Goal: Task Accomplishment & Management: Manage account settings

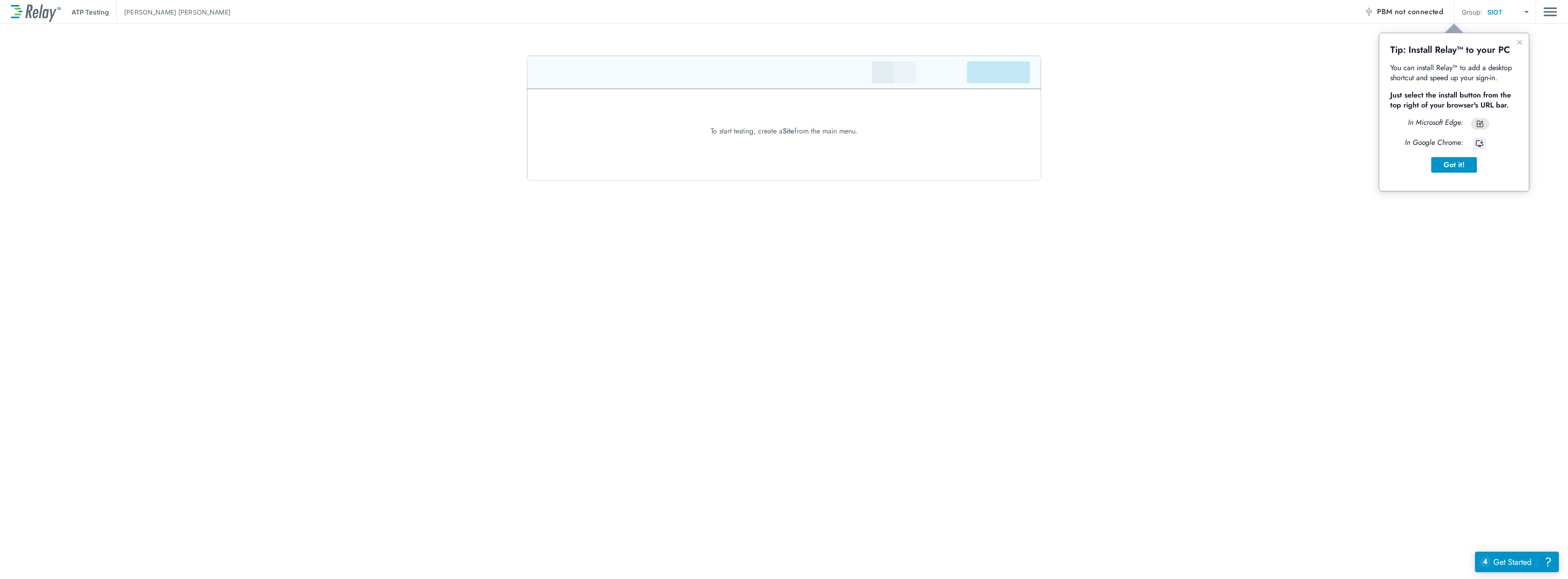
drag, startPoint x: 1461, startPoint y: 1, endPoint x: 1296, endPoint y: 12, distance: 165.4
click at [1296, 12] on div "ATP Testing [PERSON_NAME] PBM not connected Group: SIOT **** ​" at bounding box center [784, 12] width 1546 height 24
click at [1446, 169] on div "Got it!" at bounding box center [1454, 165] width 31 height 11
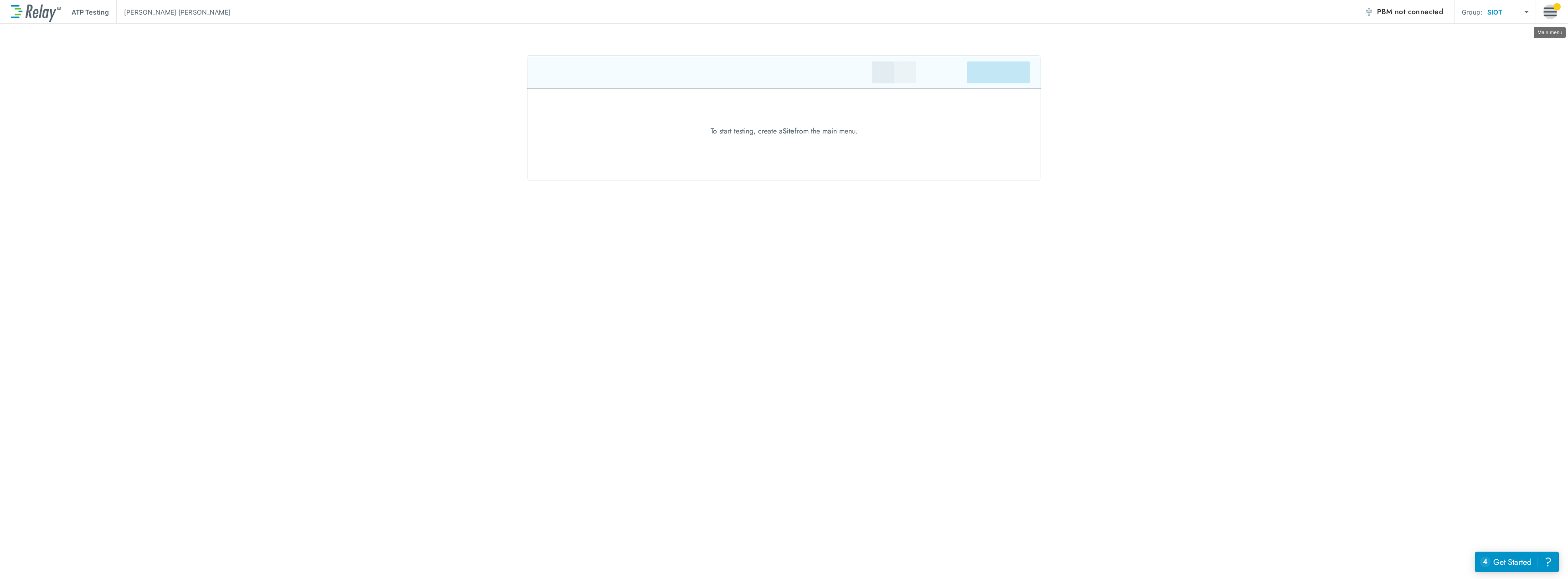
click at [1554, 14] on img "Main menu" at bounding box center [1550, 12] width 14 height 18
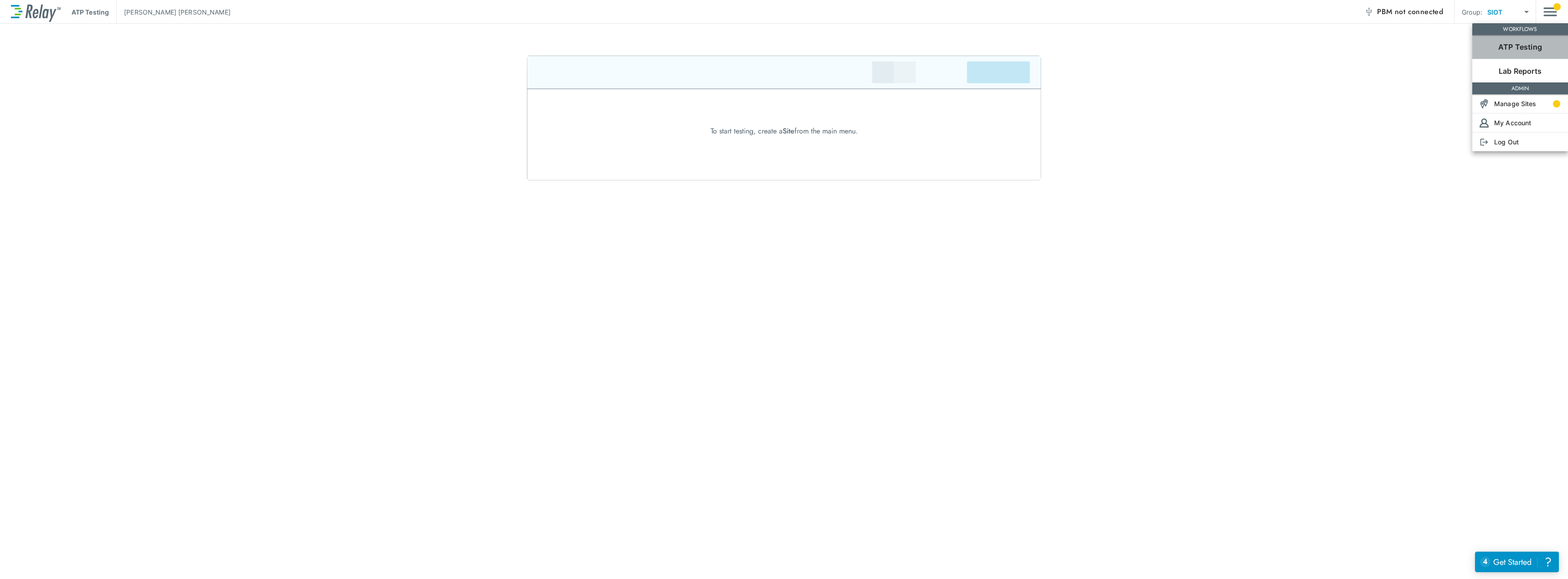
click at [1534, 46] on p "ATP Testing" at bounding box center [1520, 47] width 44 height 11
click at [1529, 105] on p "Manage Sites" at bounding box center [1515, 104] width 42 height 10
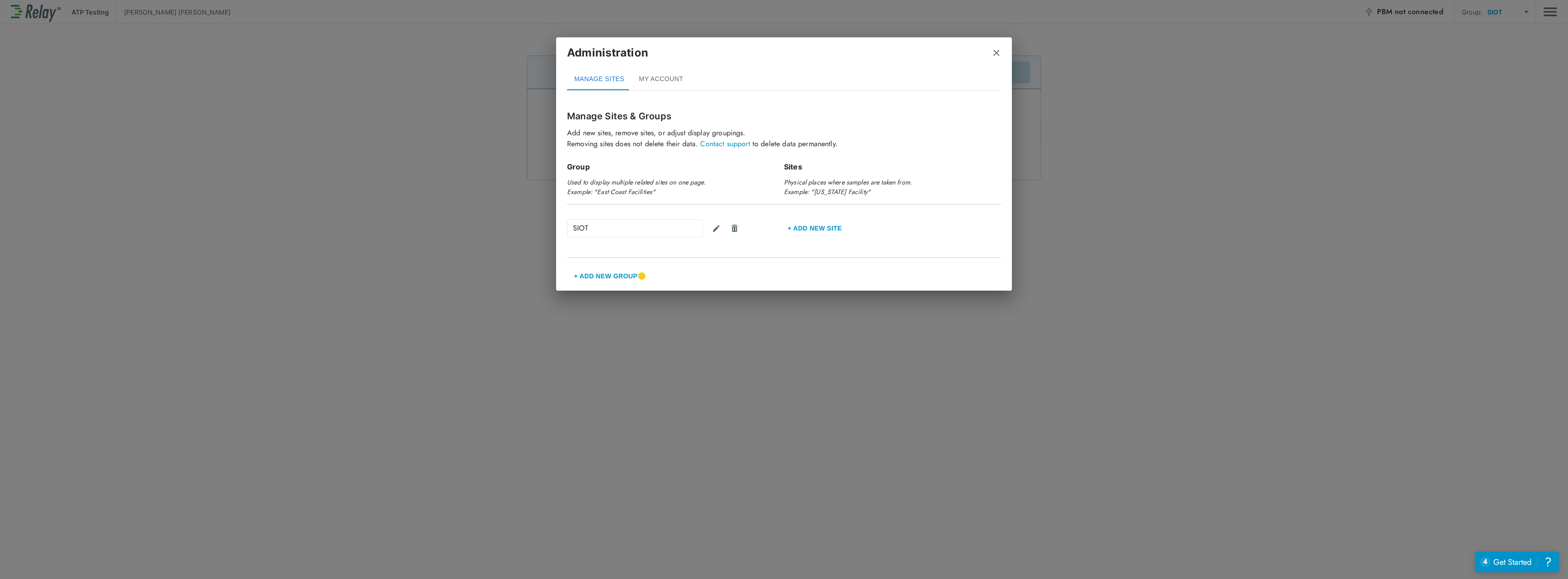
click at [616, 276] on button "+ Add New Group" at bounding box center [605, 276] width 77 height 22
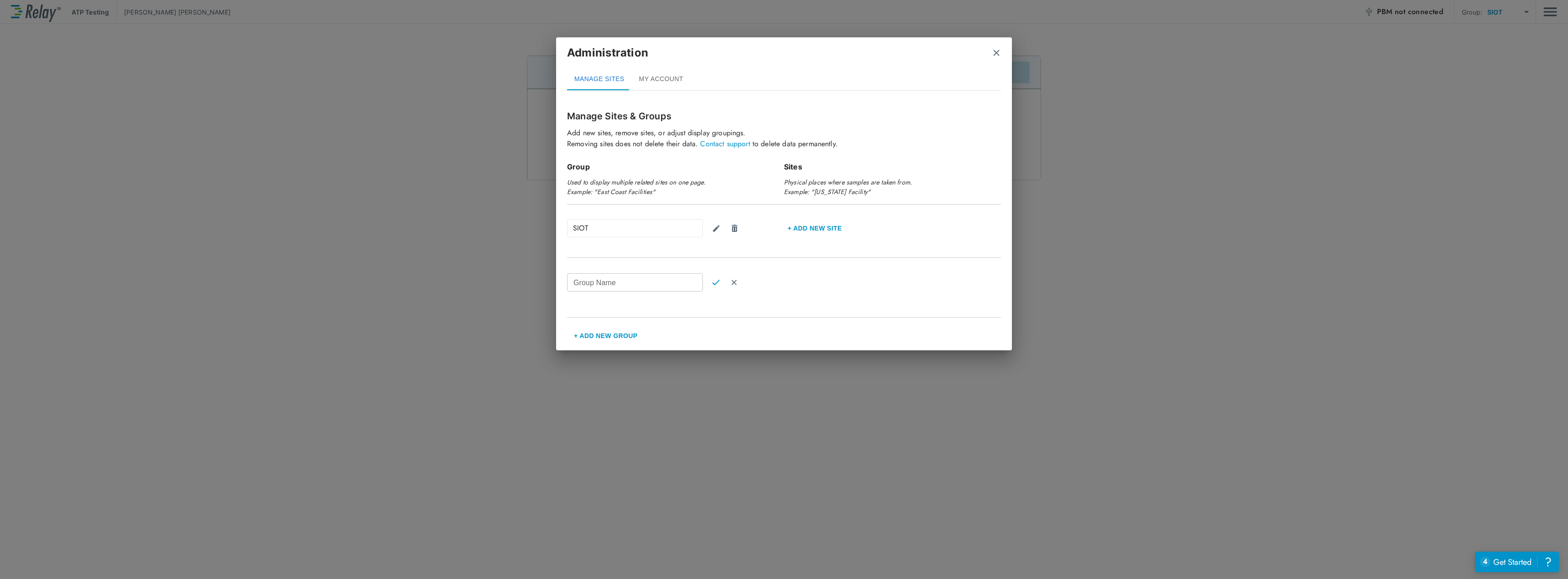
click at [608, 230] on div "SIOT" at bounding box center [635, 228] width 136 height 18
click at [733, 283] on img "Cancel" at bounding box center [734, 283] width 8 height 8
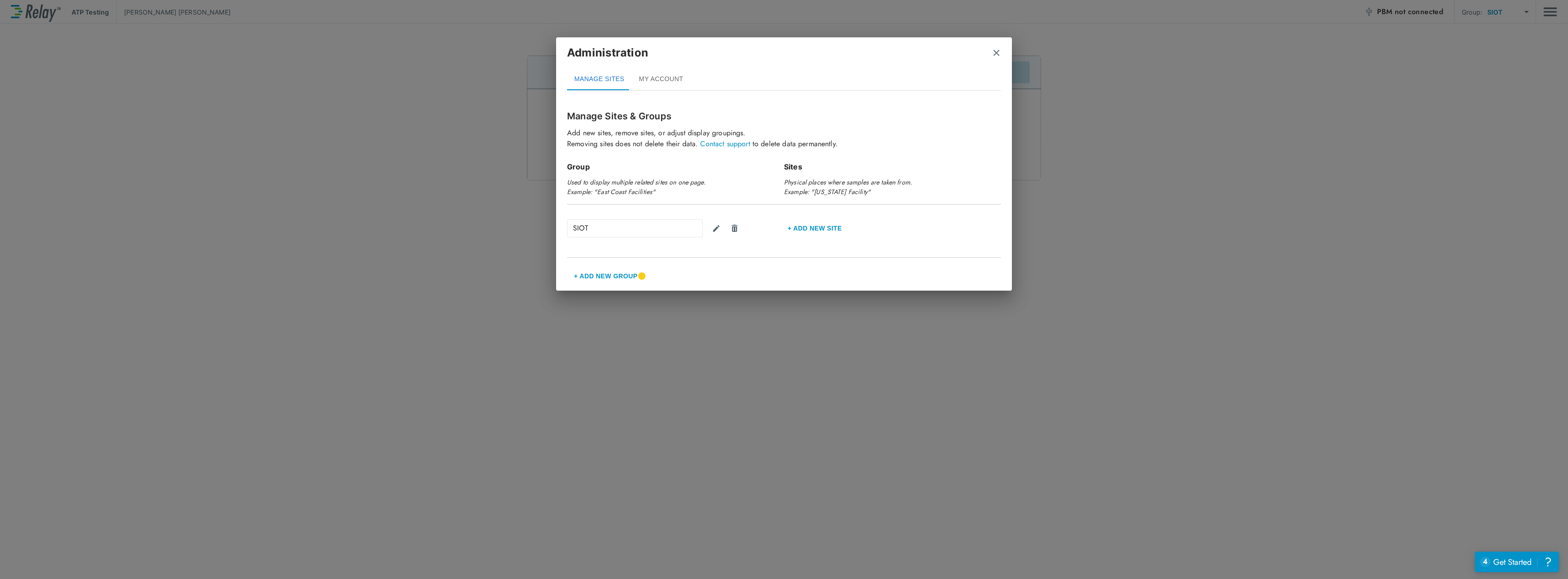
click at [665, 79] on button "MY ACCOUNT" at bounding box center [661, 79] width 59 height 22
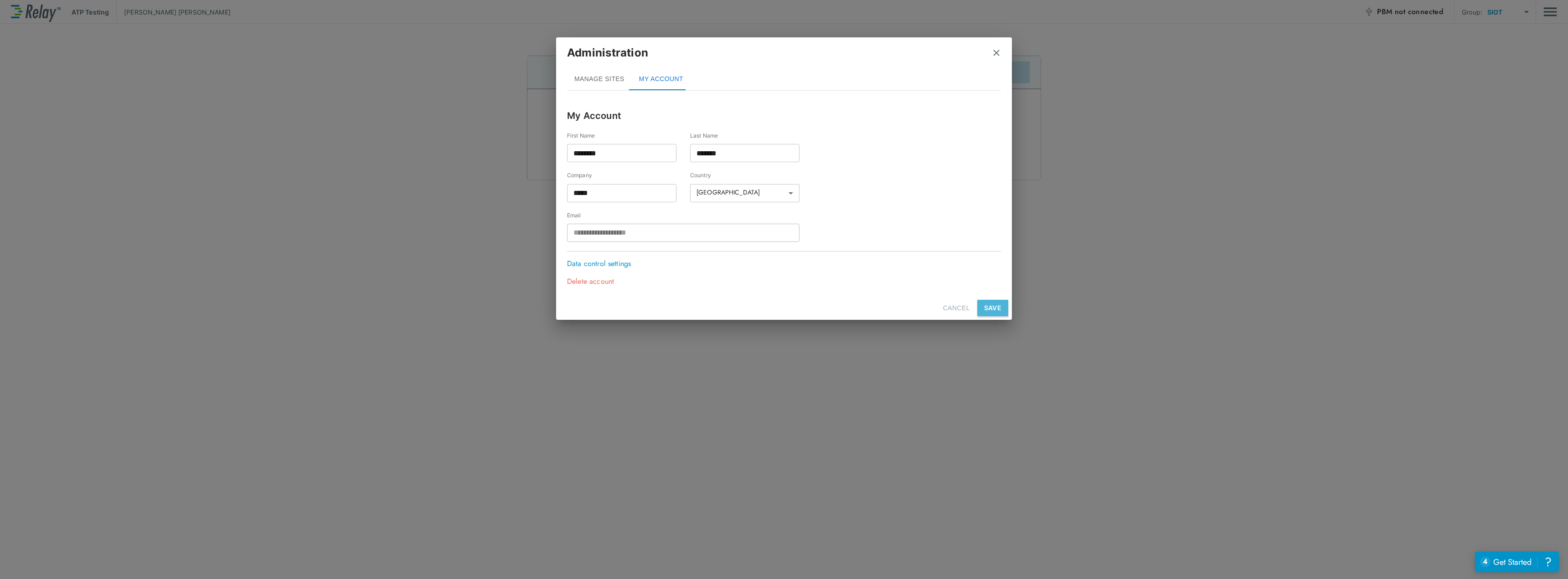
click at [994, 307] on button "SAVE" at bounding box center [993, 308] width 31 height 17
click at [996, 58] on div "Administration" at bounding box center [784, 57] width 434 height 24
click at [996, 53] on img "close" at bounding box center [996, 53] width 9 height 9
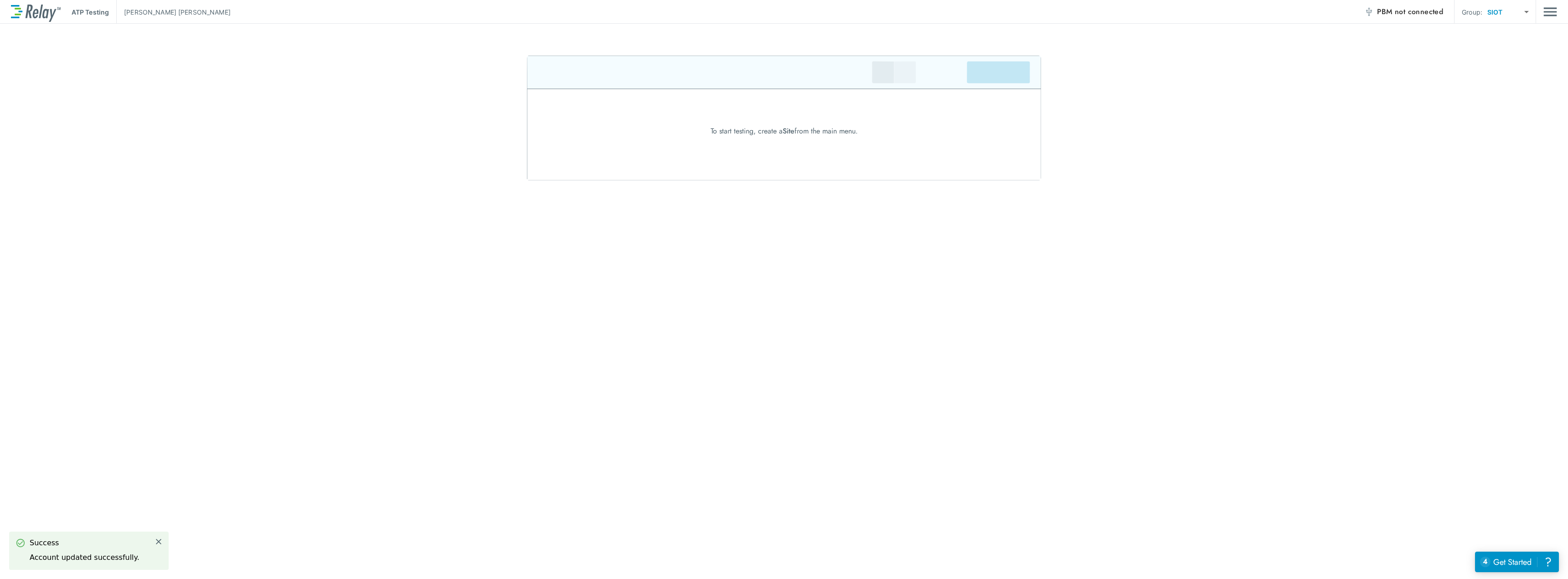
click at [1522, 18] on body "ATP Testing [PERSON_NAME] PBM not connected Group: SIOT **** ​ To start testing…" at bounding box center [784, 289] width 1568 height 579
click at [1497, 34] on li "SIOT" at bounding box center [1508, 35] width 54 height 17
click at [1395, 11] on span "not connected" at bounding box center [1419, 11] width 49 height 10
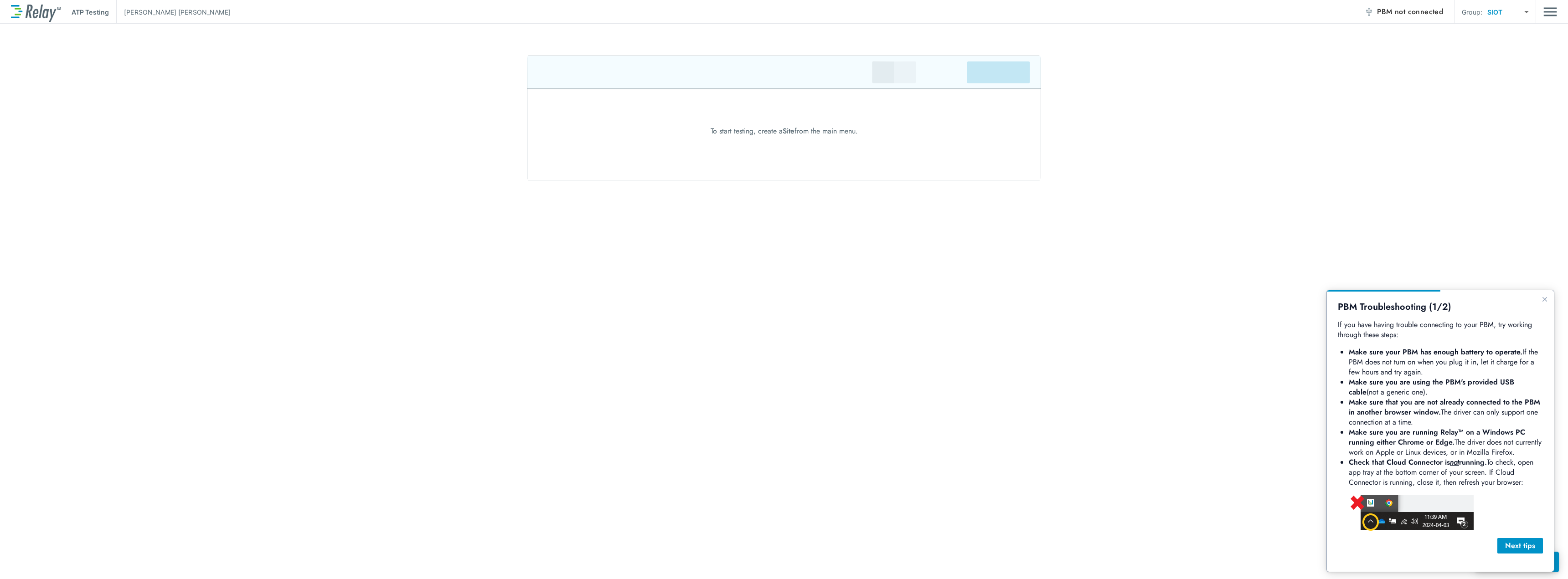
click at [1320, 508] on div "ATP Testing [PERSON_NAME] PBM not connected Group: SIOT **** ​ To start testing…" at bounding box center [784, 289] width 1568 height 579
click at [93, 20] on div "ATP Testing [PERSON_NAME] PBM not connected Group: SIOT **** ​" at bounding box center [784, 12] width 1546 height 24
click at [89, 14] on p "ATP Testing" at bounding box center [90, 12] width 38 height 10
click at [1418, 12] on span "not connected" at bounding box center [1419, 11] width 49 height 10
click at [1393, 12] on span "PBM not connected" at bounding box center [1410, 12] width 66 height 13
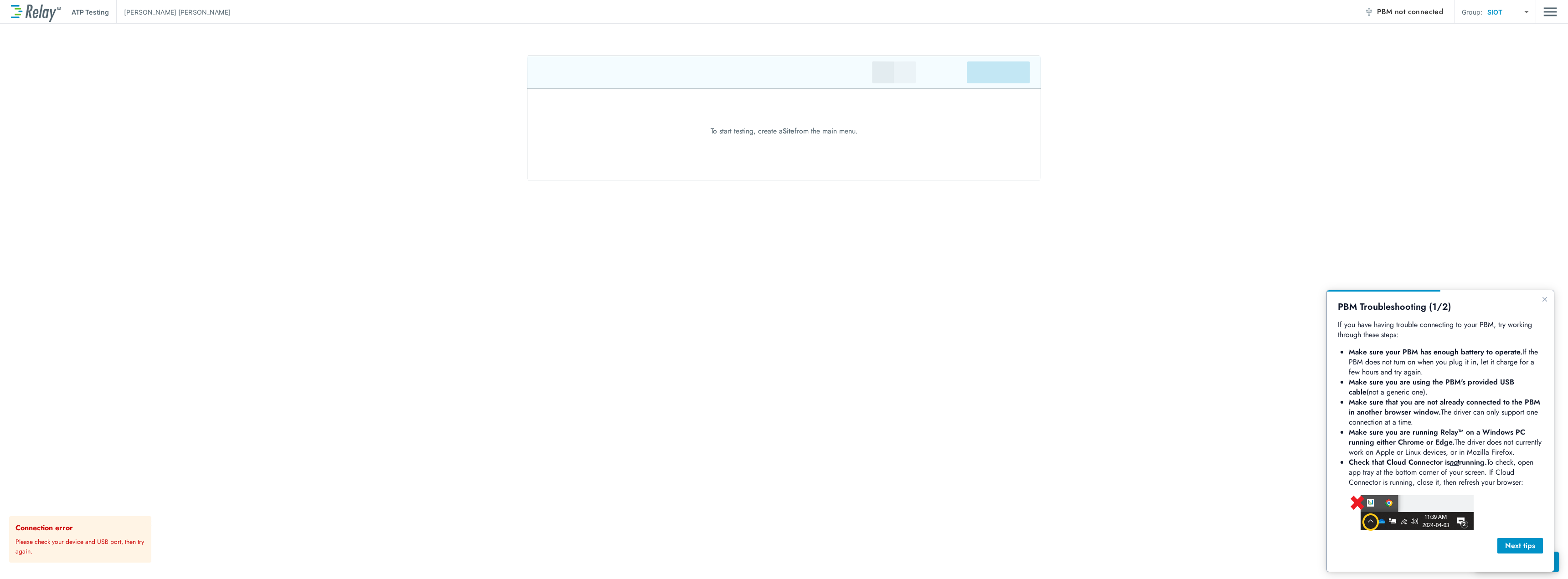
click at [96, 537] on p "Please check your device and USB port, then try again." at bounding box center [81, 545] width 133 height 23
click at [62, 545] on p "Please check your device and USB port, then try again." at bounding box center [81, 545] width 133 height 23
click at [1542, 298] on icon "Close guide" at bounding box center [1545, 299] width 7 height 7
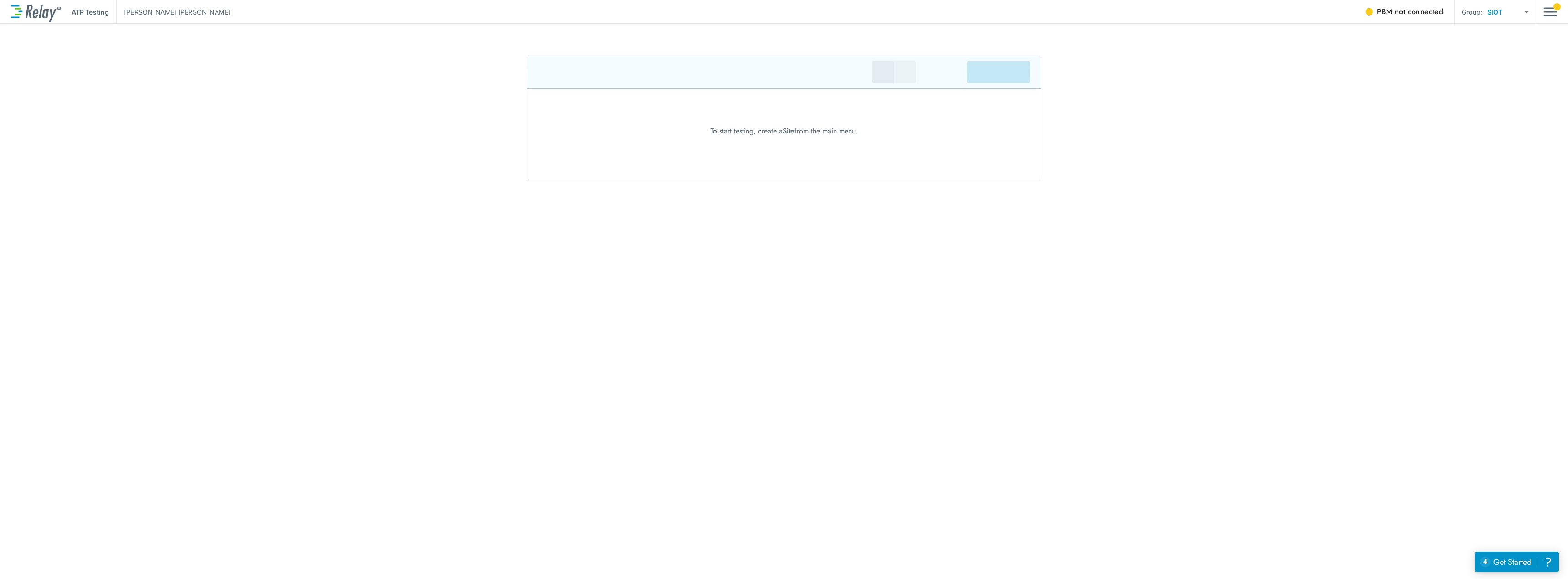
click at [1548, 15] on img "Main menu" at bounding box center [1550, 12] width 14 height 18
click at [1499, 105] on p "Manage Sites" at bounding box center [1515, 104] width 42 height 10
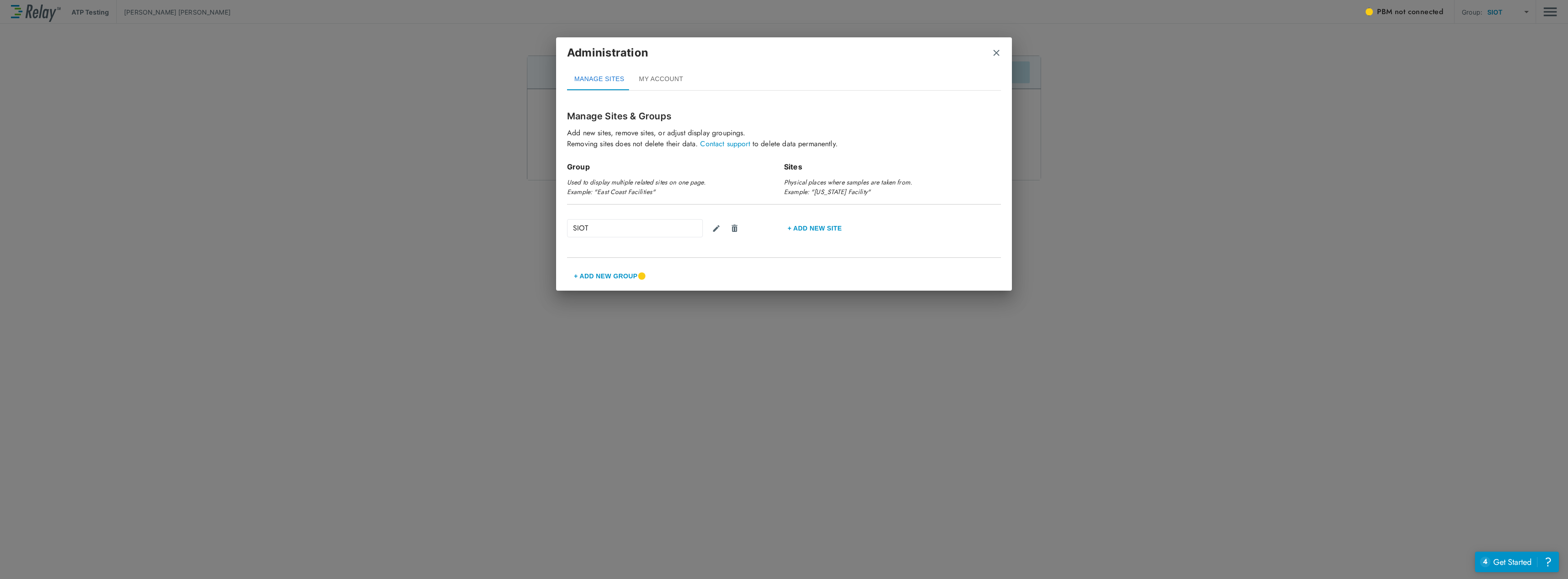
click at [836, 192] on em "Physical places where samples are taken from. Example: "[US_STATE] Facility"" at bounding box center [848, 187] width 128 height 18
click at [788, 169] on p "Sites" at bounding box center [893, 167] width 217 height 11
click at [583, 160] on div "Group Used to display multiple related sites on one page. Example: "East Coast …" at bounding box center [676, 179] width 217 height 50
click at [588, 275] on button "+ Add New Group" at bounding box center [605, 276] width 77 height 22
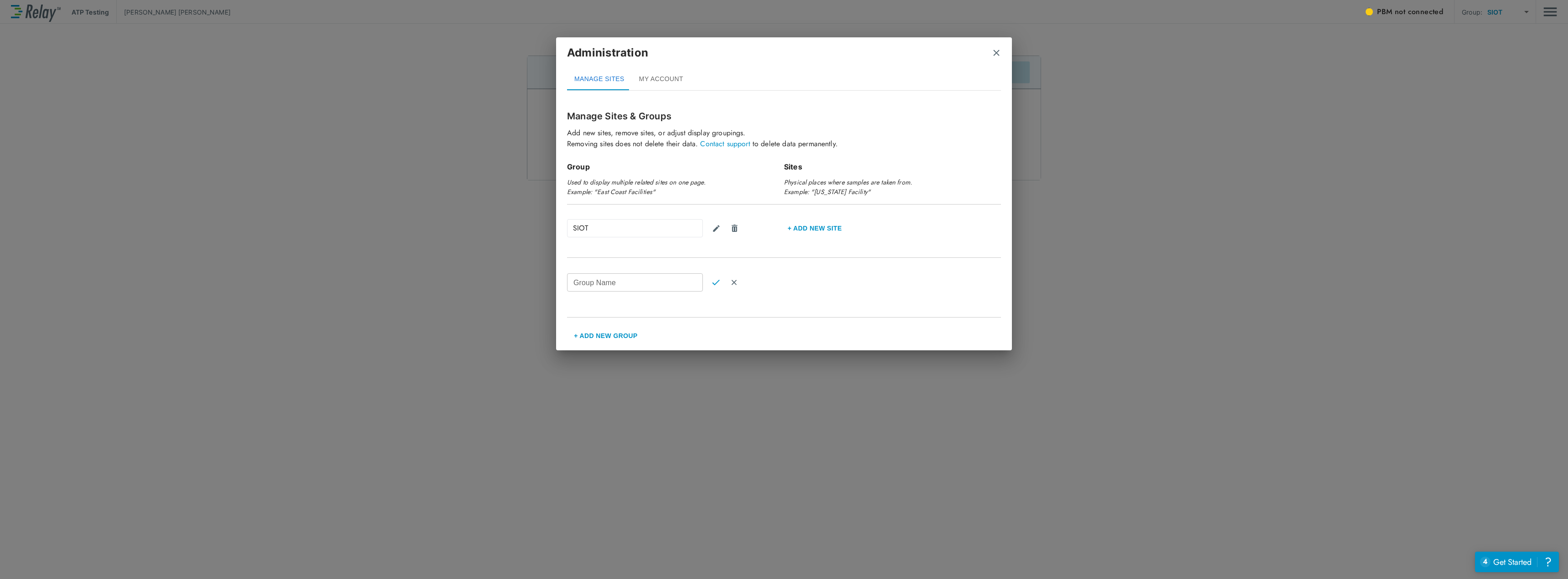
click at [588, 279] on div "Group Name Group Name" at bounding box center [635, 282] width 136 height 18
type input "****"
click at [716, 287] on button "Confirm" at bounding box center [716, 282] width 18 height 18
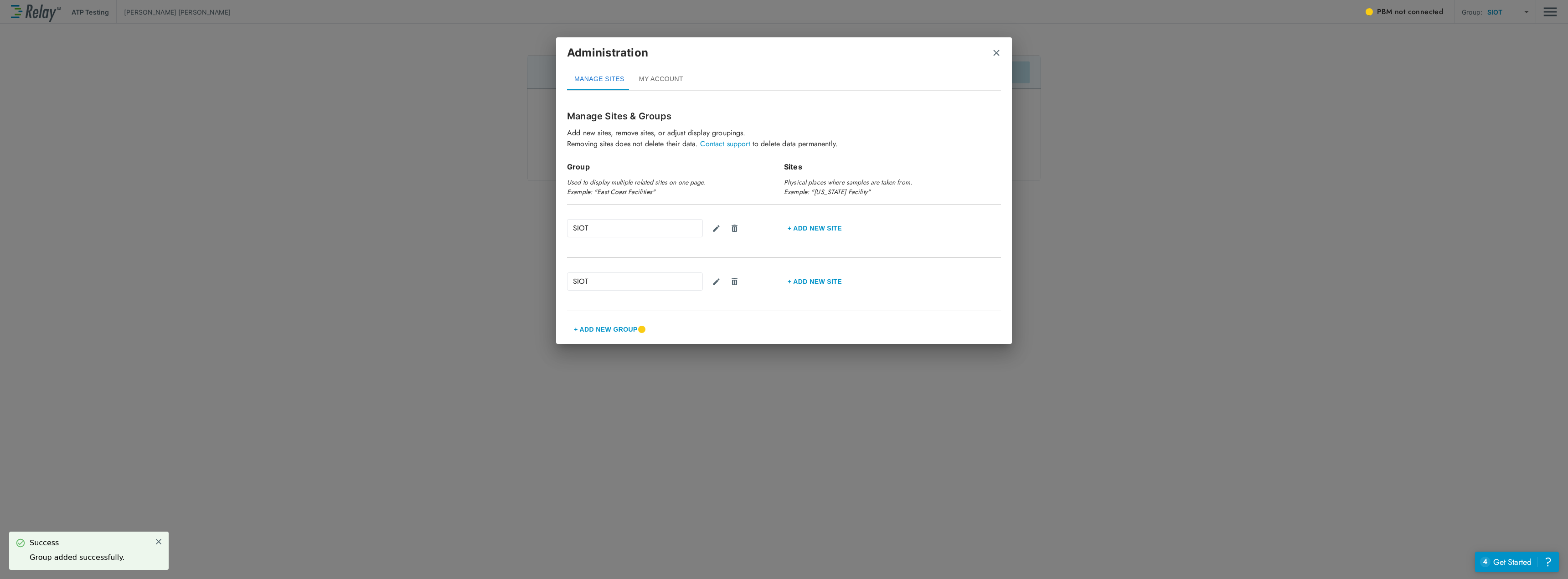
click at [622, 281] on div "SIOT" at bounding box center [635, 281] width 136 height 18
click at [734, 284] on img "Delete group" at bounding box center [734, 281] width 9 height 9
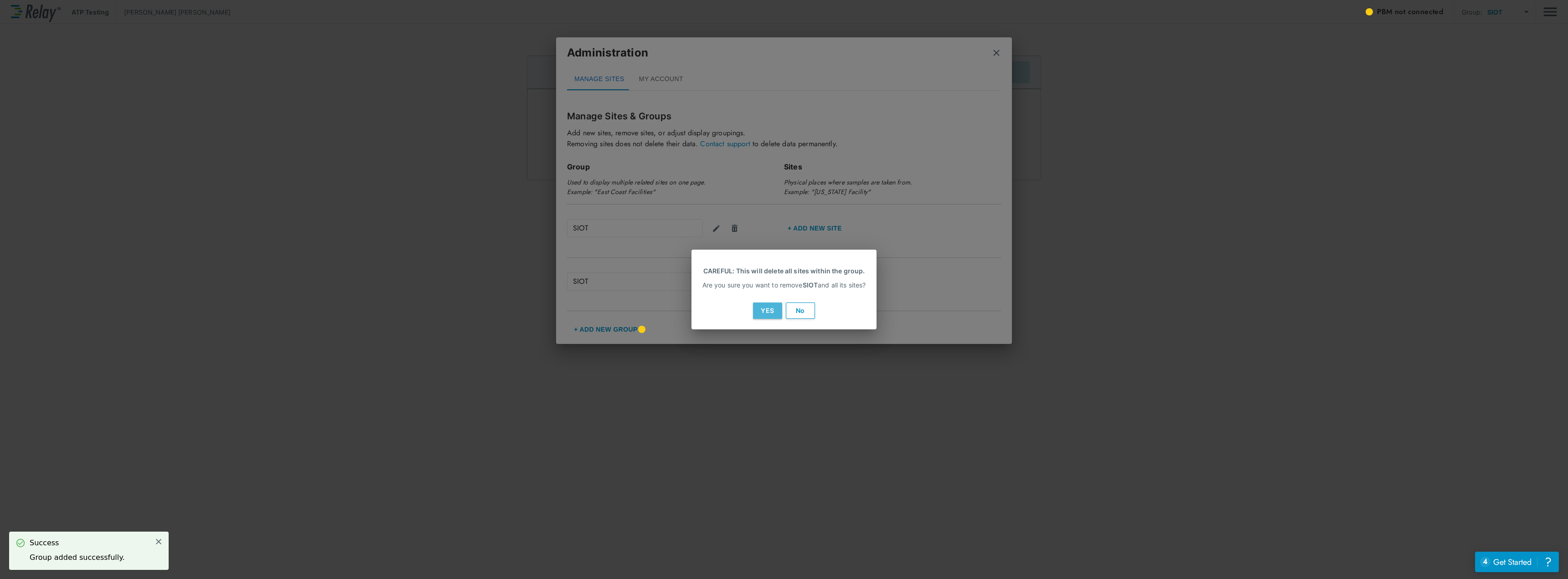
click at [764, 307] on button "Yes" at bounding box center [768, 311] width 30 height 17
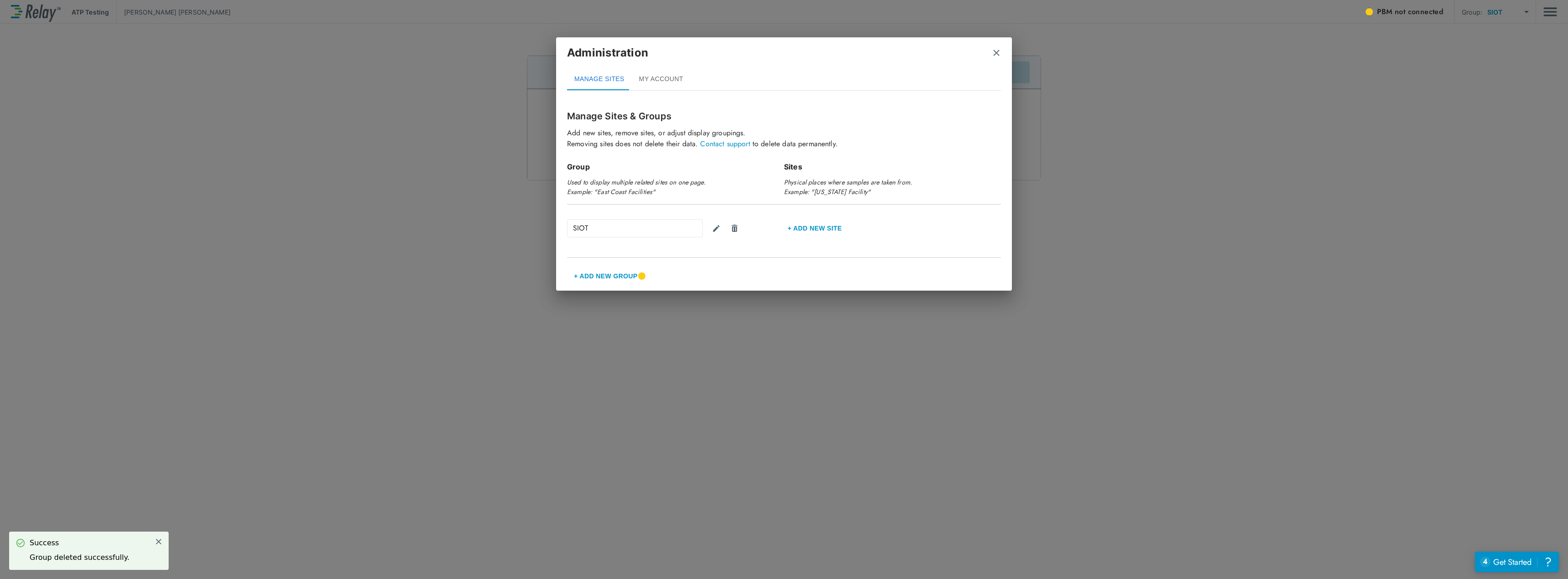
click at [794, 228] on button "+ Add new Site" at bounding box center [815, 228] width 62 height 22
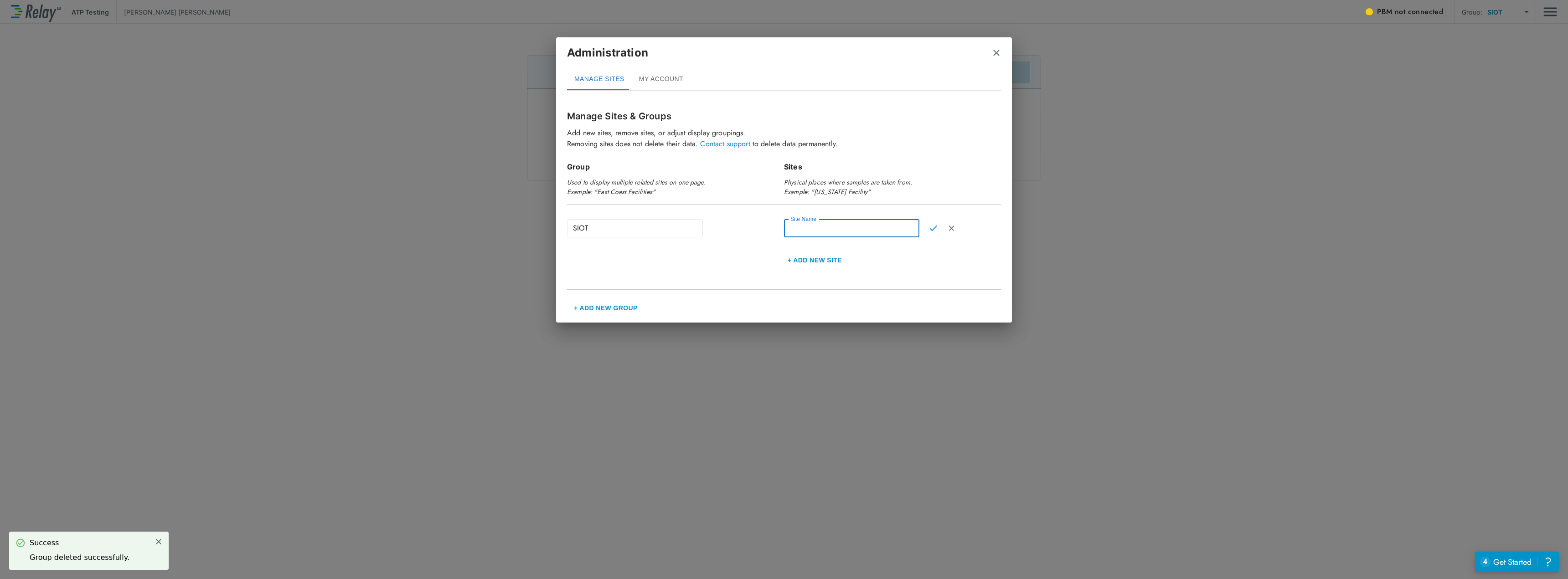
click at [808, 230] on input "Site Name" at bounding box center [852, 228] width 136 height 18
type input "****"
click at [931, 227] on img "Confirm" at bounding box center [934, 228] width 8 height 8
click at [814, 256] on button "+ Add new Site" at bounding box center [815, 256] width 62 height 22
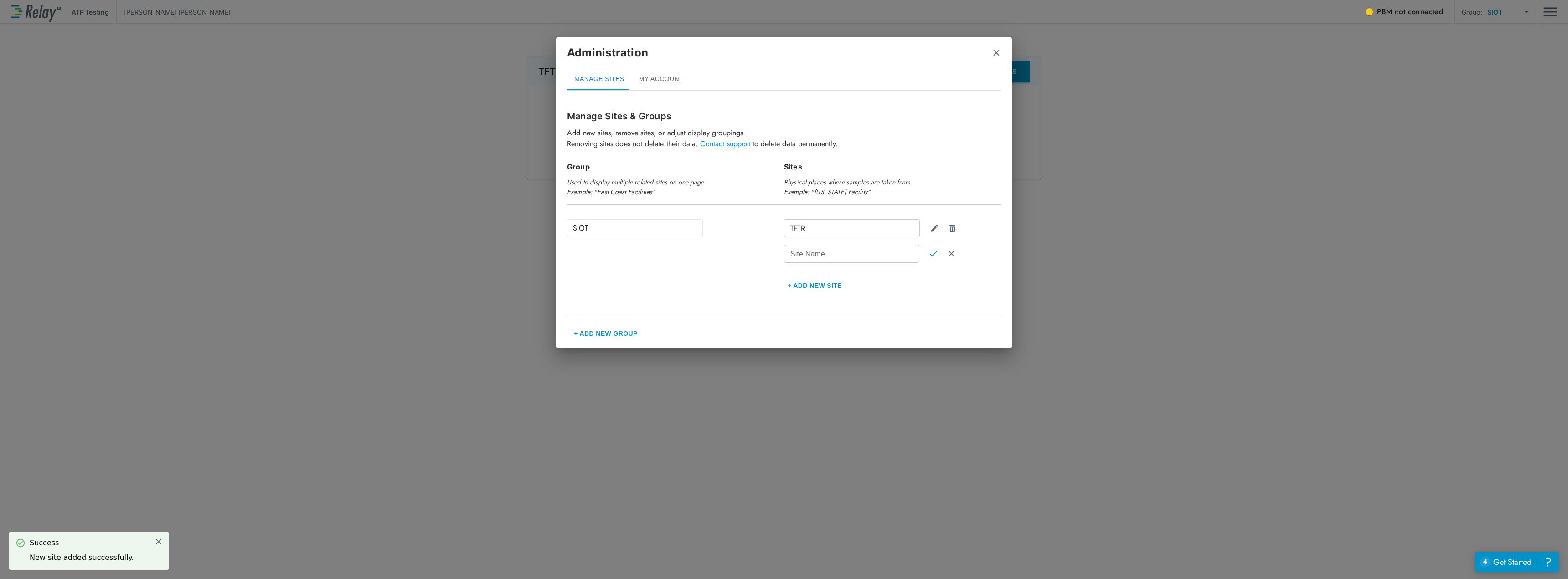
click at [814, 257] on input "Site Name" at bounding box center [852, 254] width 136 height 18
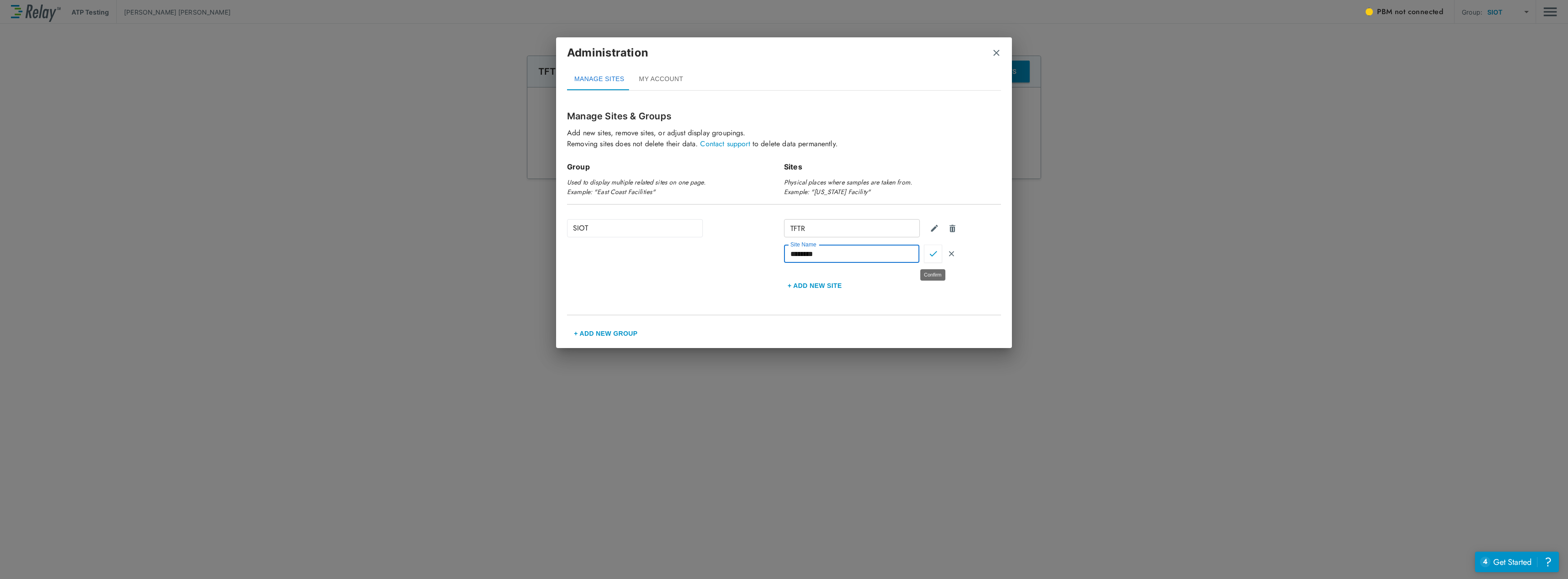
type input "********"
click at [933, 256] on img "Confirm" at bounding box center [934, 254] width 8 height 8
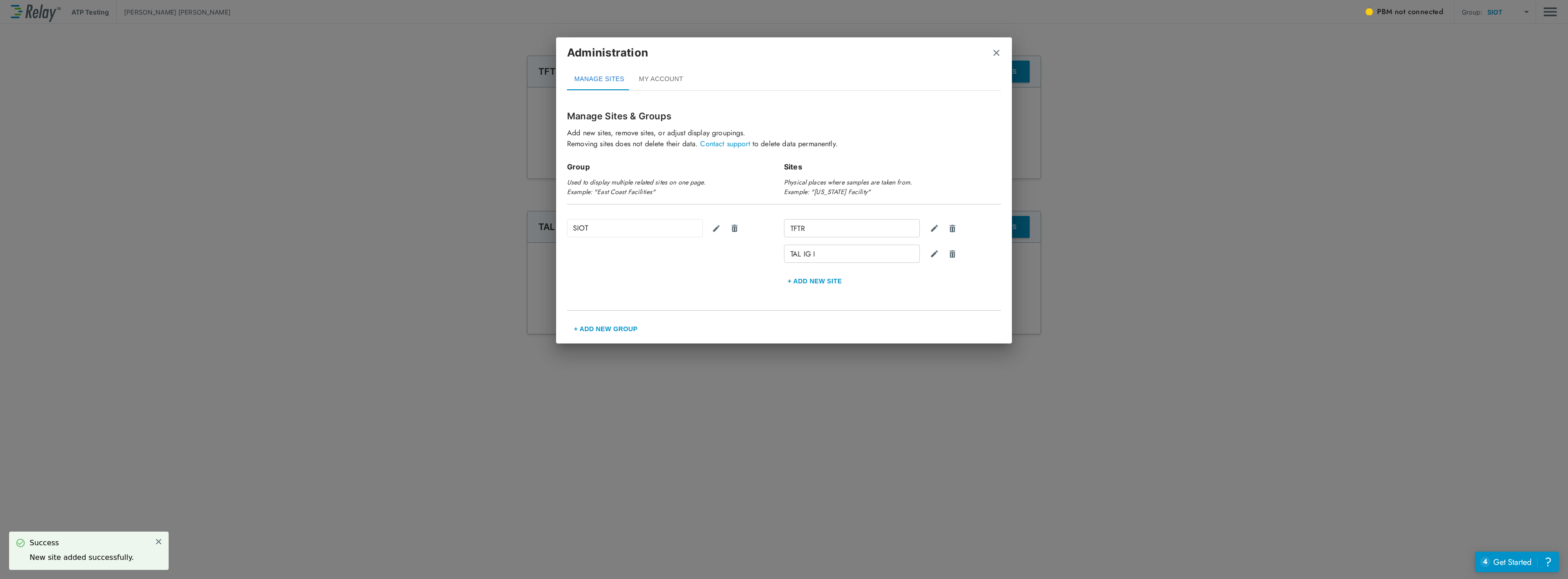
click at [825, 286] on button "+ Add new Site" at bounding box center [815, 280] width 62 height 22
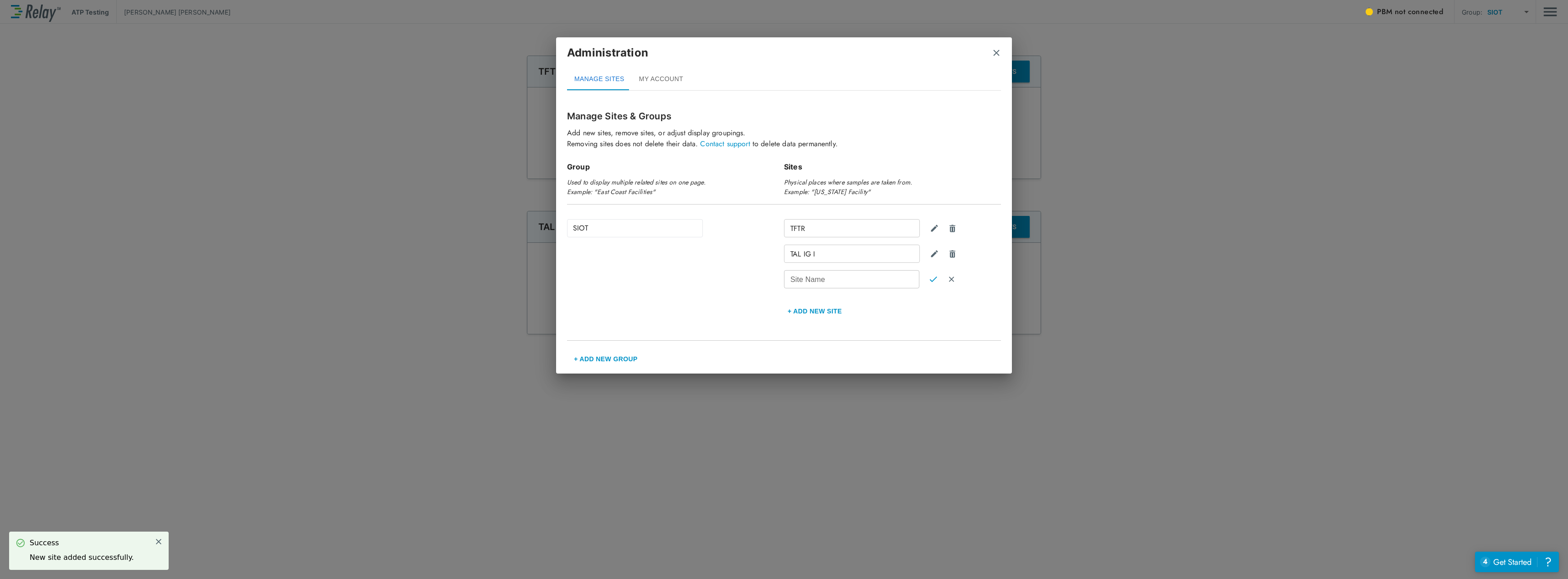
click at [784, 300] on button "+ Add new Site" at bounding box center [815, 311] width 62 height 22
click at [825, 283] on input "Site Name" at bounding box center [852, 279] width 136 height 18
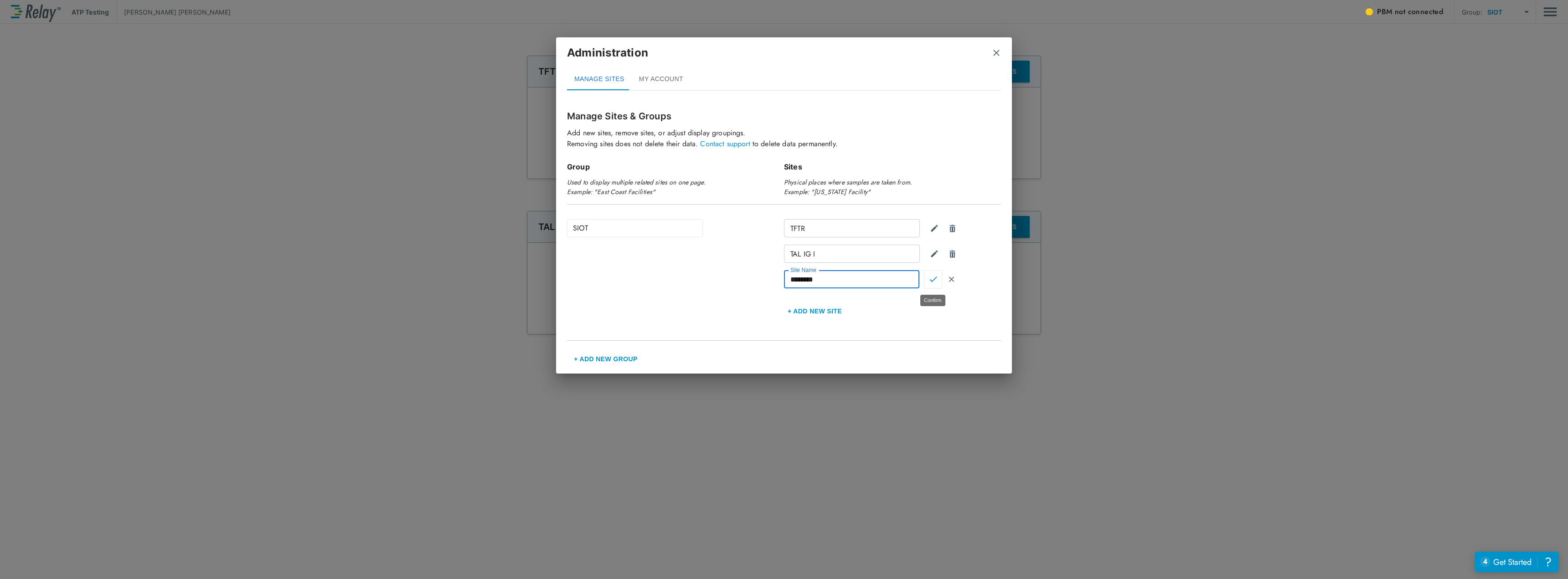
type input "********"
click at [930, 284] on button "Confirm" at bounding box center [933, 279] width 18 height 18
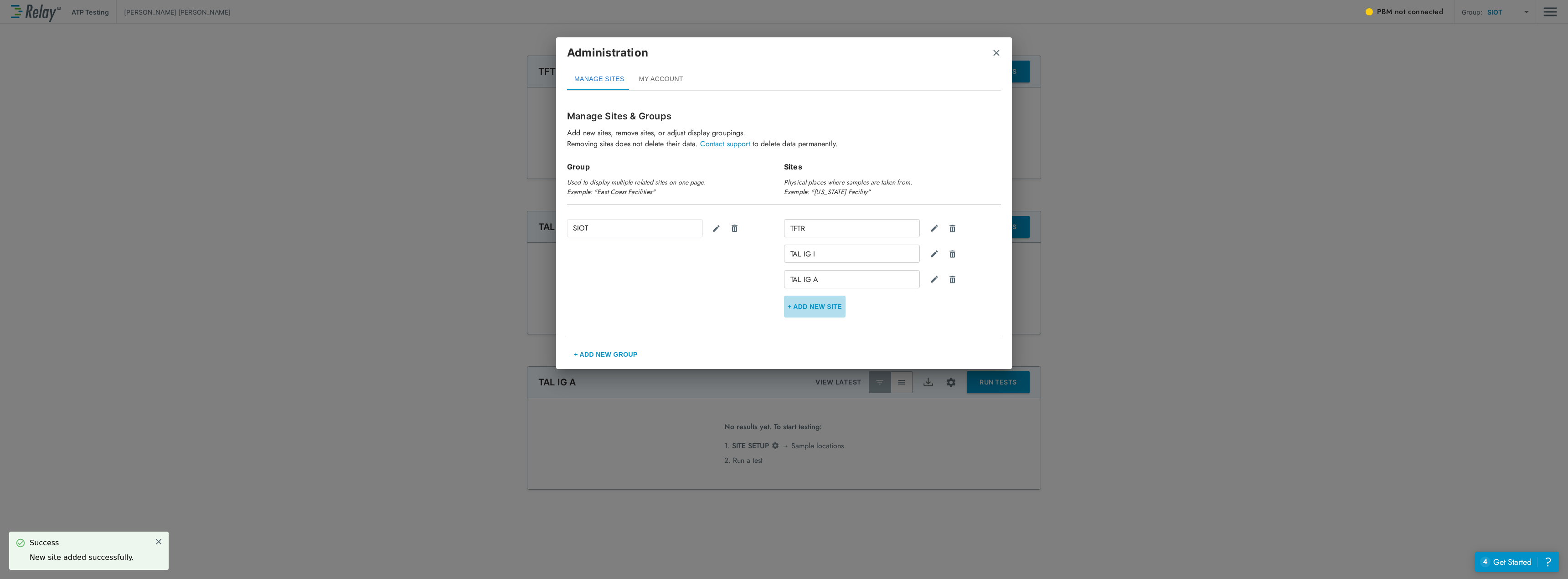
click at [824, 306] on button "+ Add new Site" at bounding box center [815, 306] width 62 height 22
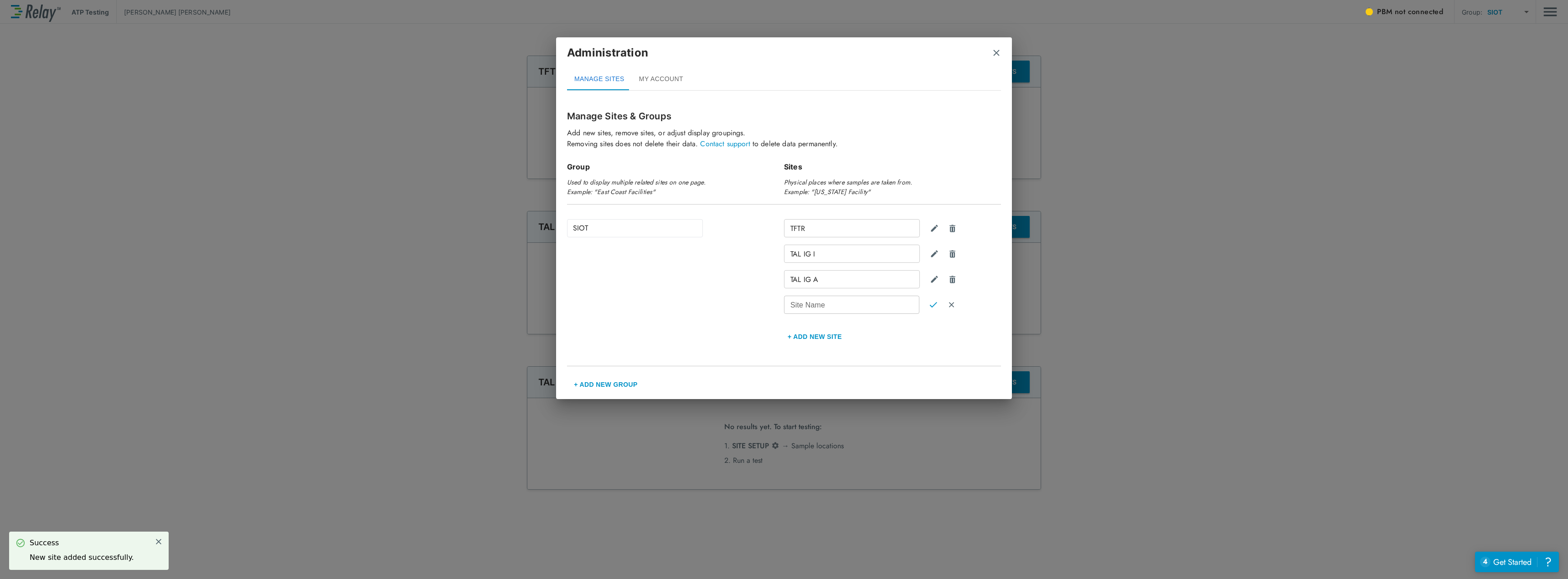
click at [784, 326] on button "+ Add new Site" at bounding box center [815, 336] width 62 height 22
click at [824, 306] on input "Site Name" at bounding box center [852, 304] width 136 height 18
type input "********"
click at [932, 309] on button "Confirm" at bounding box center [933, 304] width 18 height 18
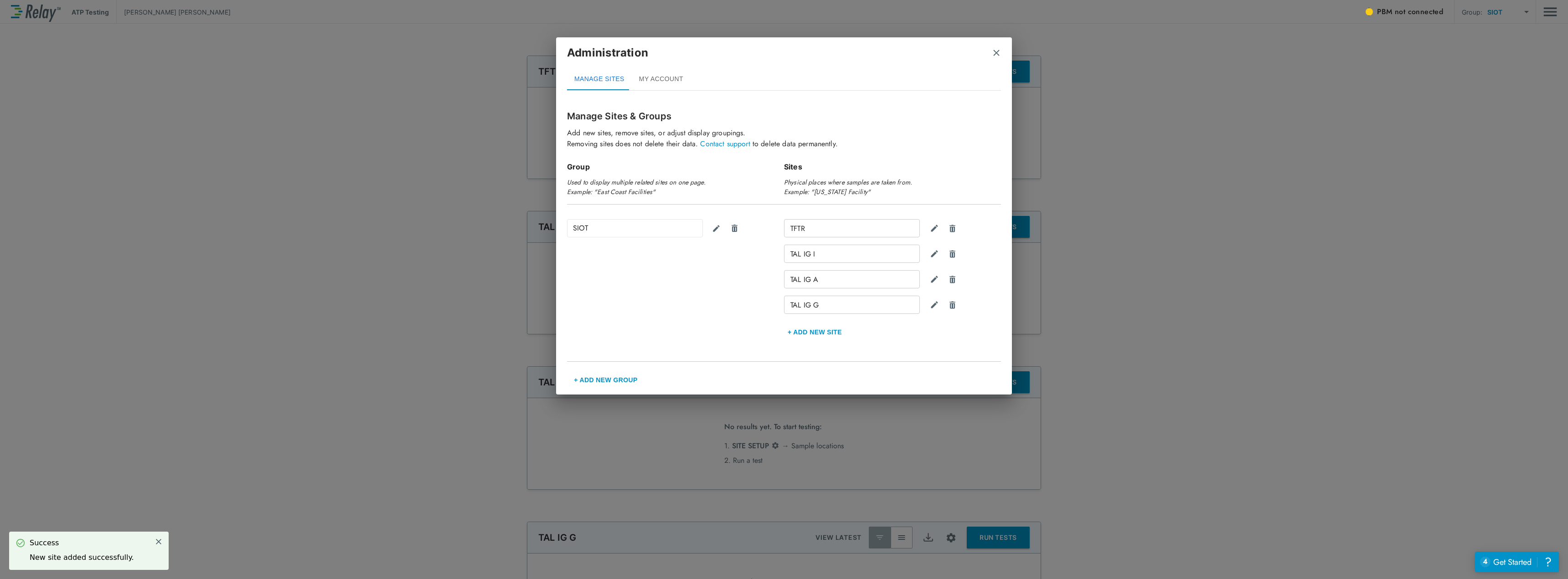
click at [822, 330] on button "+ Add new Site" at bounding box center [815, 331] width 62 height 22
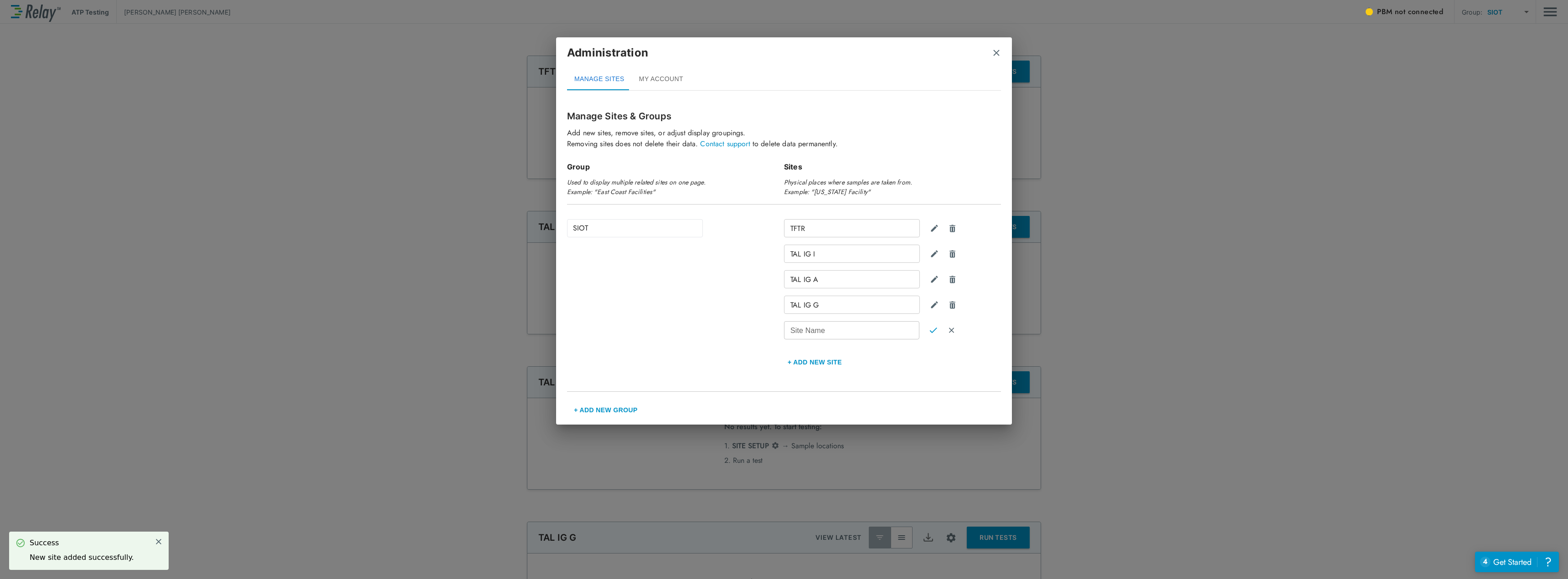
click at [822, 330] on div "Site Name Site Name" at bounding box center [852, 330] width 136 height 18
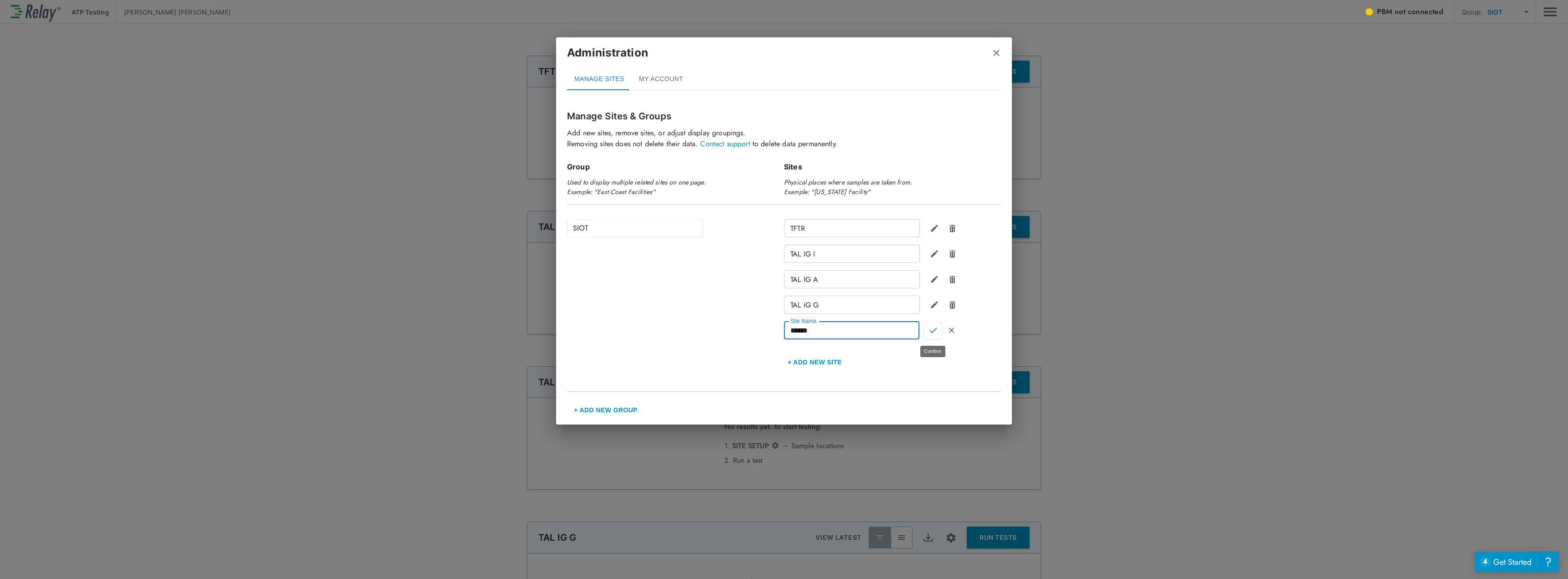
type input "******"
click at [930, 333] on img "Confirm" at bounding box center [934, 331] width 8 height 8
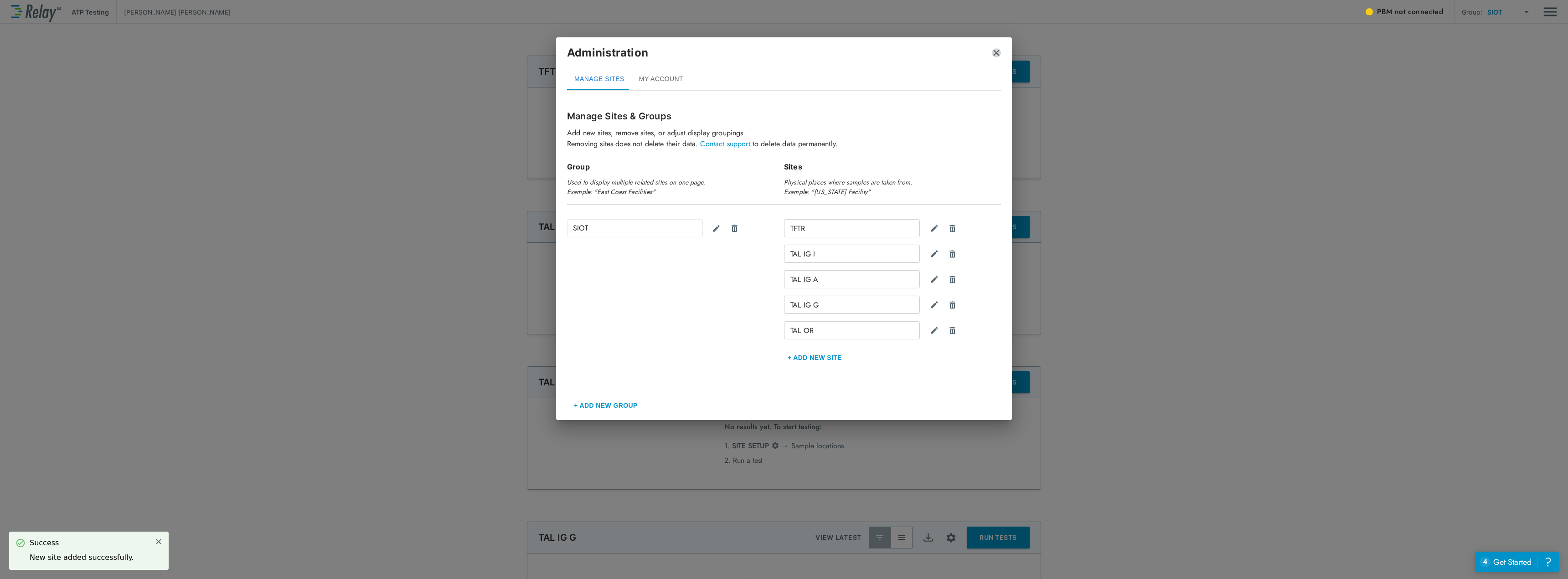
click at [997, 52] on img "close" at bounding box center [996, 53] width 9 height 9
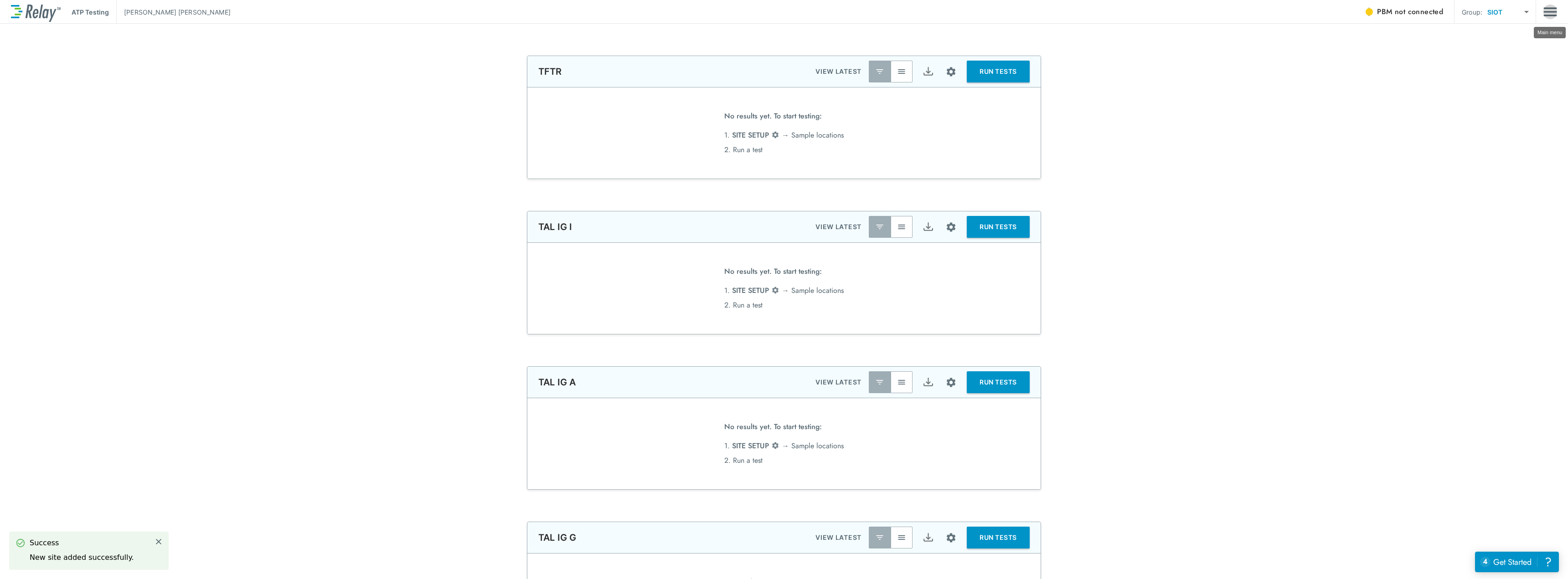
click at [1548, 10] on img "Main menu" at bounding box center [1550, 12] width 14 height 18
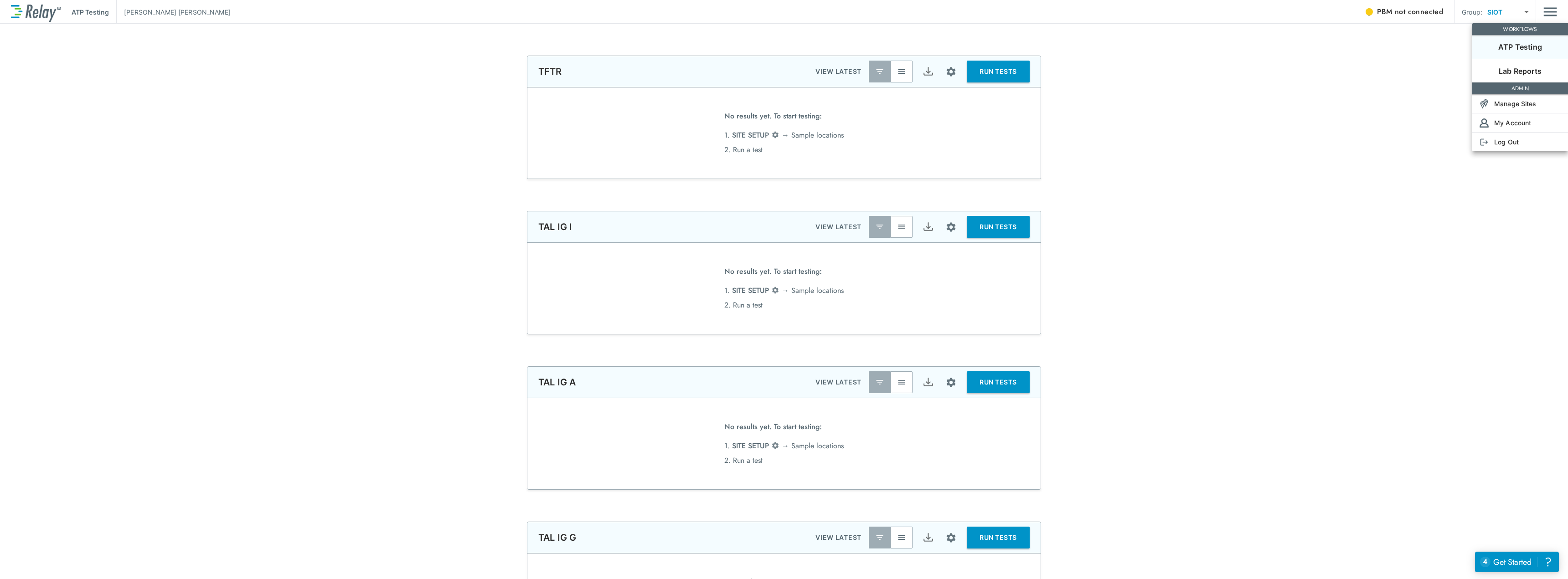
click at [1547, 10] on div at bounding box center [784, 289] width 1568 height 579
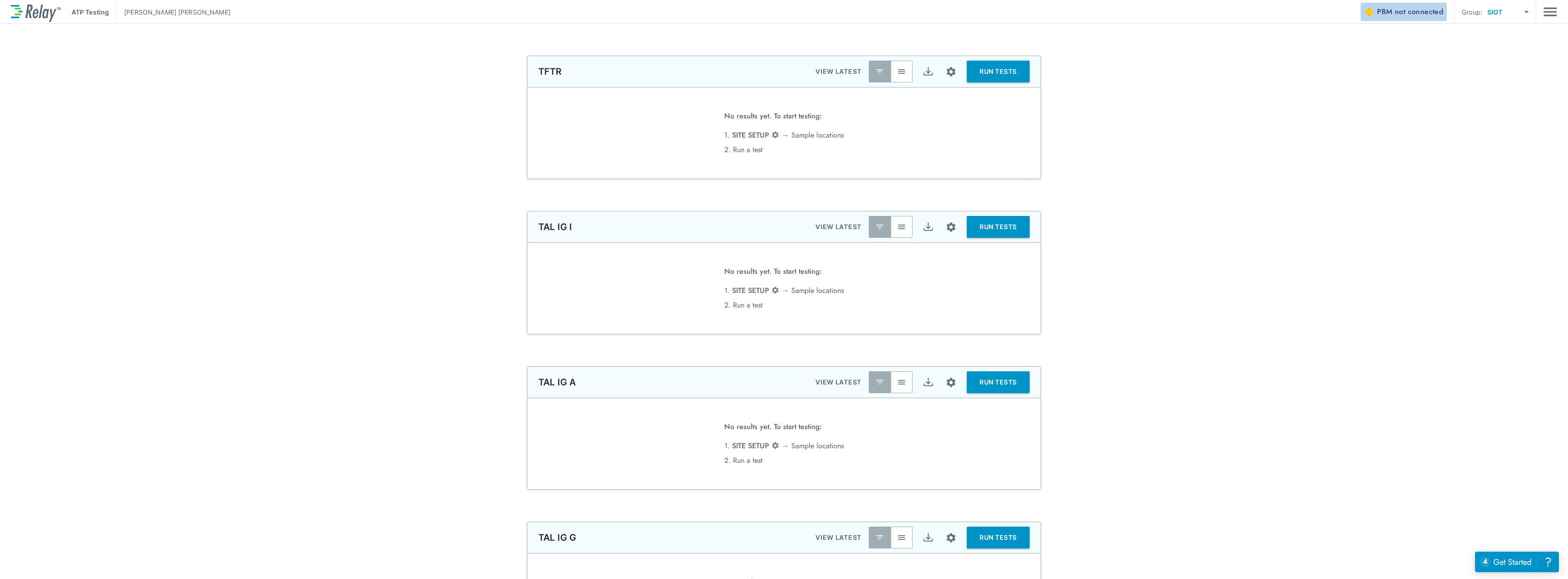
click at [1417, 11] on span "not connected" at bounding box center [1419, 11] width 49 height 10
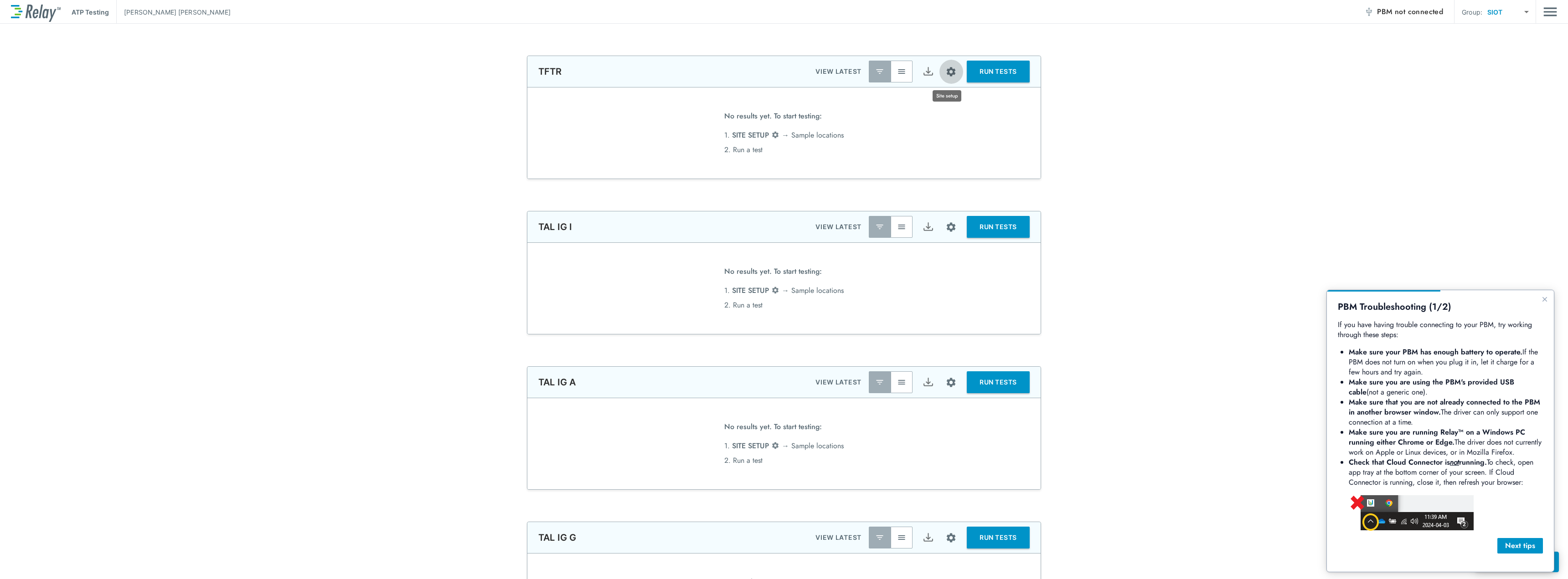
click at [950, 70] on img "Site setup" at bounding box center [951, 72] width 11 height 11
click at [925, 69] on div at bounding box center [784, 289] width 1568 height 579
click at [926, 73] on img "Export" at bounding box center [928, 72] width 11 height 11
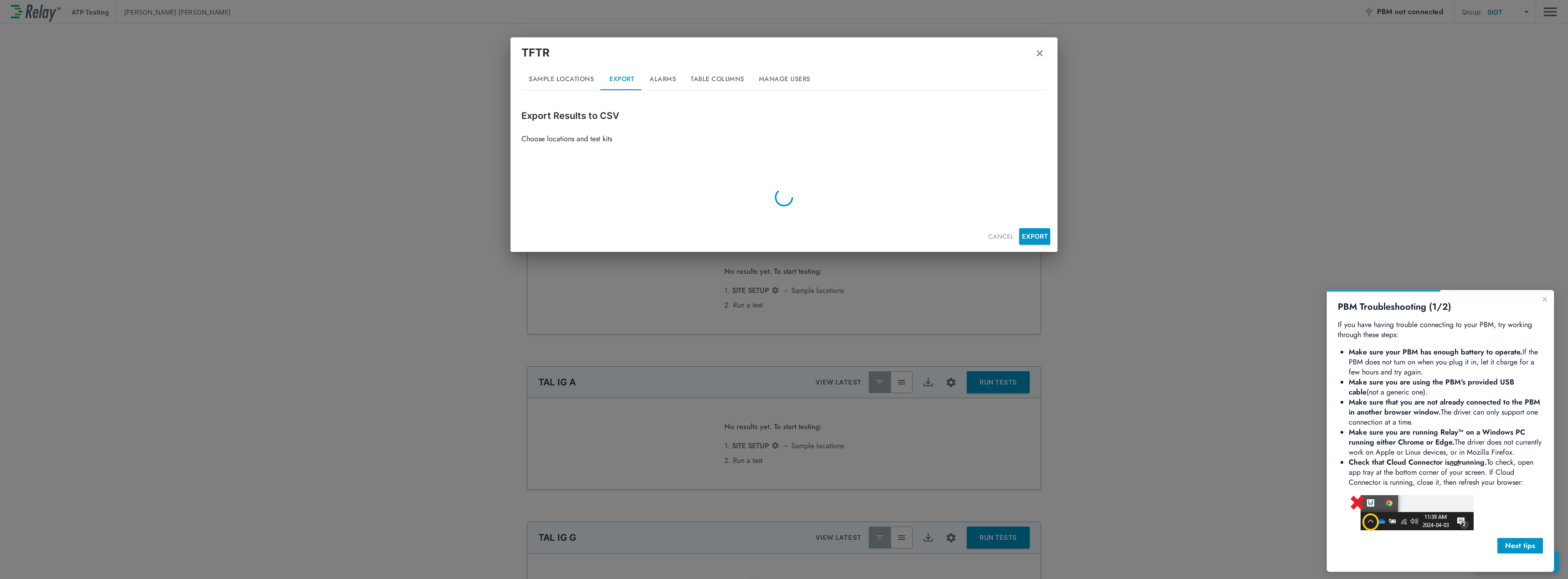
click at [1039, 54] on img "button" at bounding box center [1039, 53] width 9 height 9
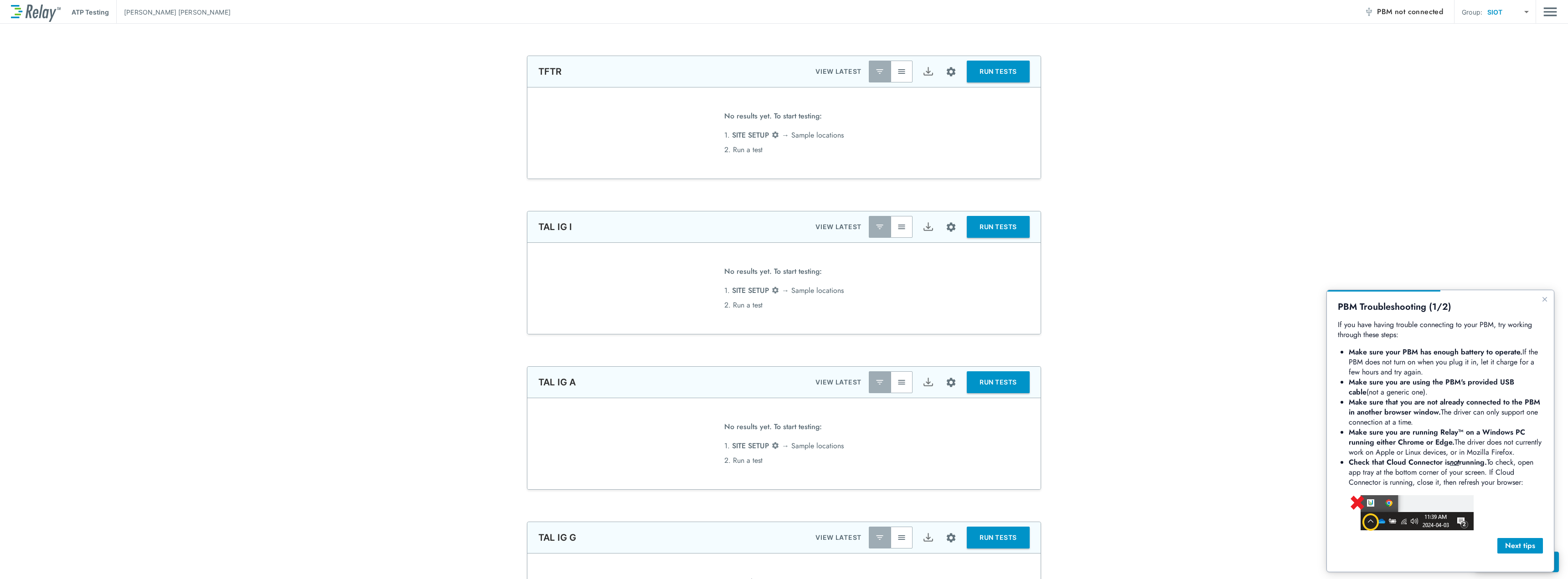
click at [877, 70] on img "button" at bounding box center [879, 71] width 9 height 9
click at [899, 70] on img "button" at bounding box center [901, 71] width 9 height 9
click at [897, 228] on img "button" at bounding box center [901, 227] width 9 height 9
click at [897, 386] on img "button" at bounding box center [901, 382] width 9 height 9
click at [900, 544] on button "button" at bounding box center [901, 537] width 22 height 22
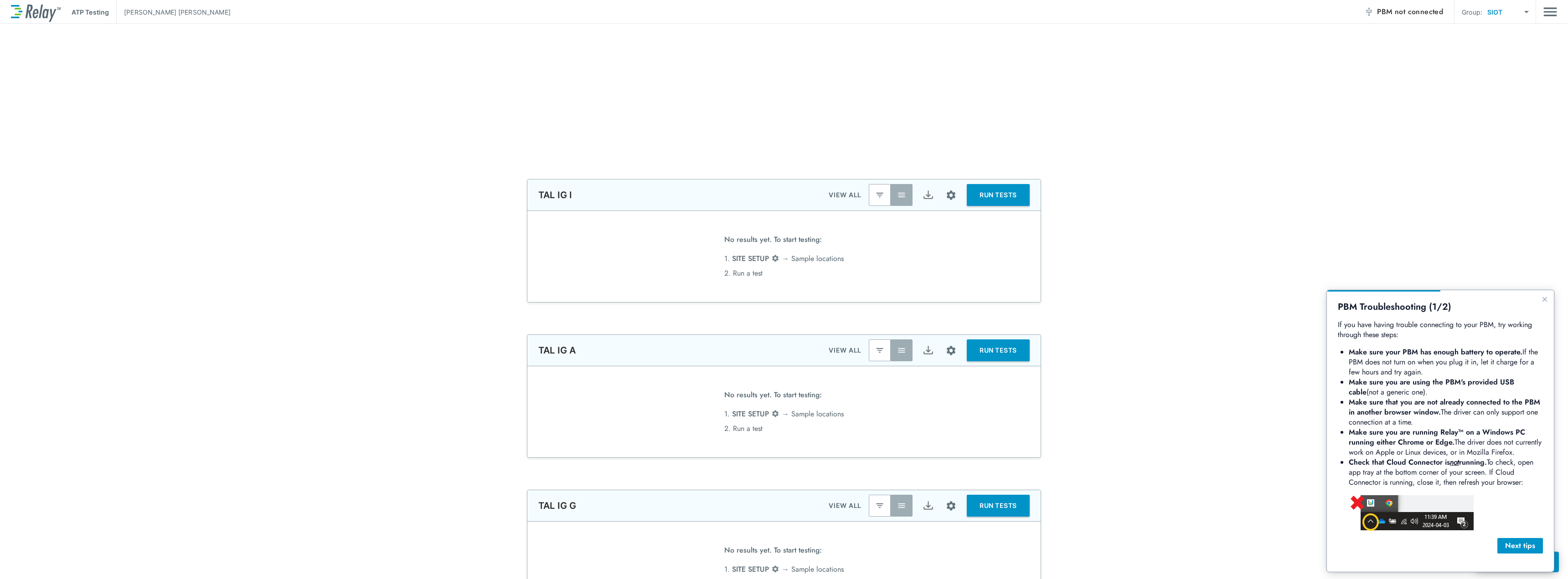
scroll to position [137, 0]
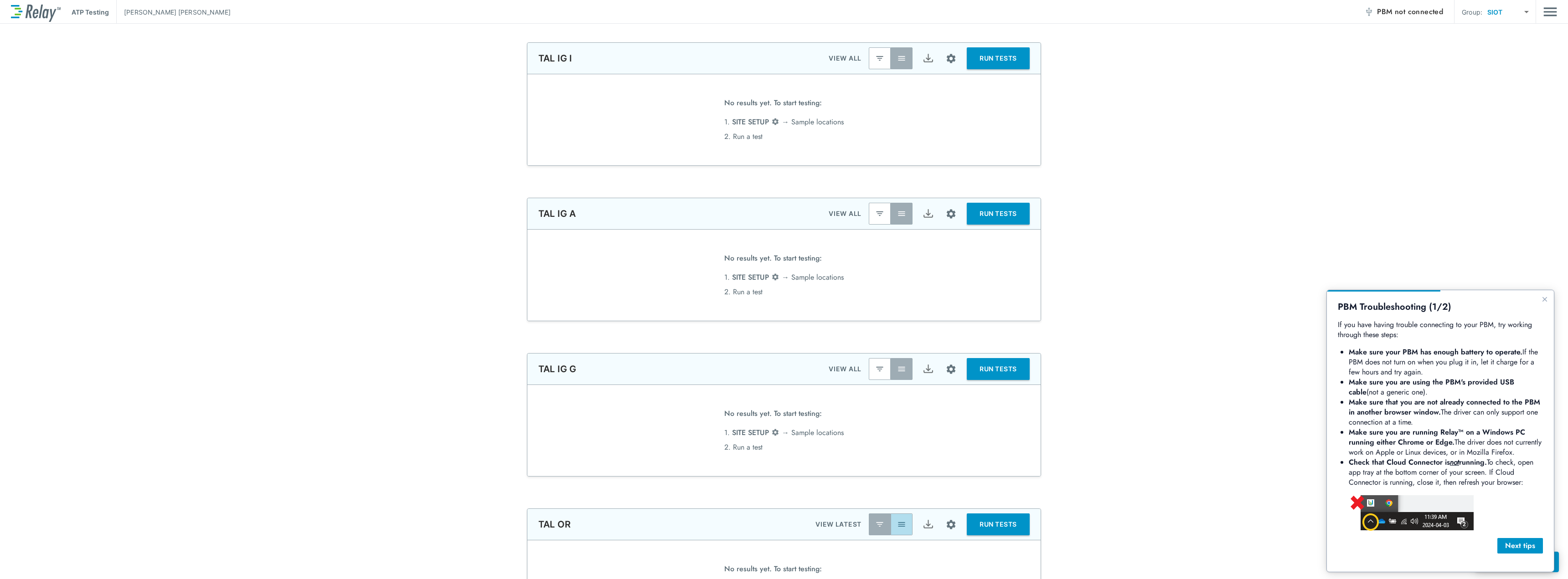
click at [900, 528] on img "button" at bounding box center [901, 524] width 9 height 9
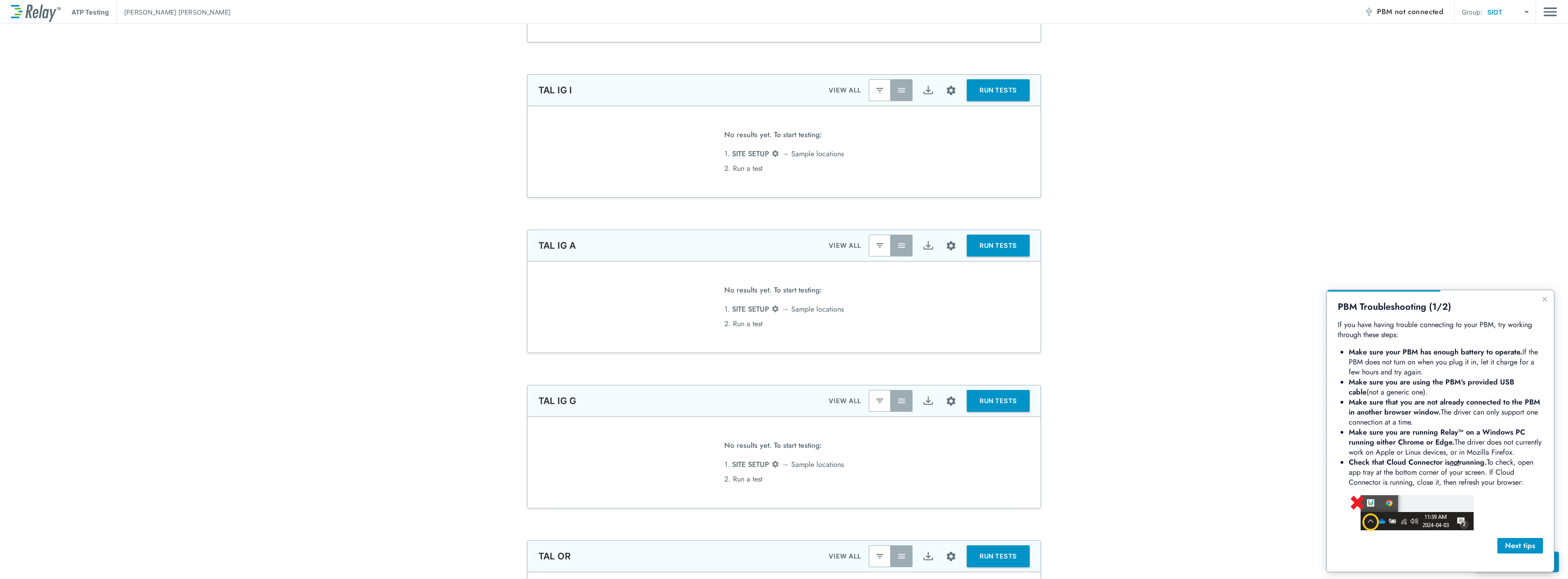
scroll to position [0, 0]
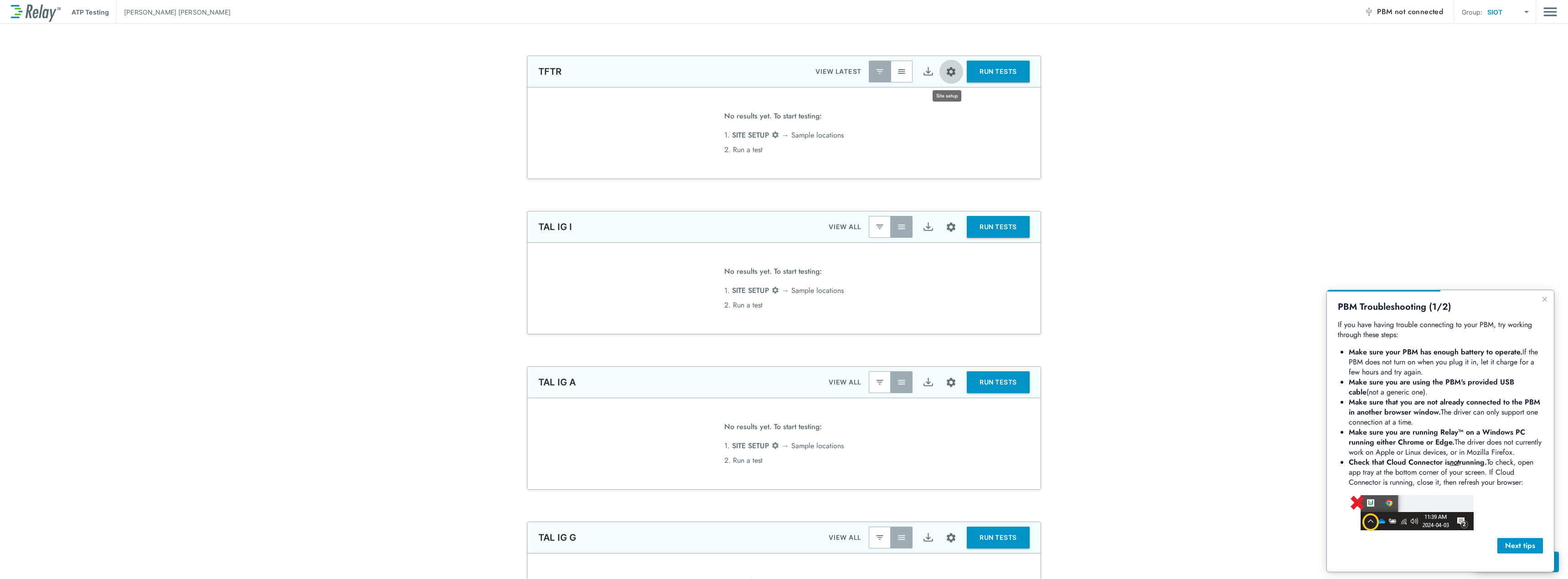
click at [951, 69] on img "Site setup" at bounding box center [951, 72] width 11 height 11
click at [1424, 14] on div at bounding box center [784, 289] width 1568 height 579
click at [1406, 10] on span "not connected" at bounding box center [1419, 11] width 49 height 10
click at [1407, 15] on span "not connected" at bounding box center [1419, 11] width 49 height 10
click at [1007, 75] on button "RUN TESTS" at bounding box center [998, 71] width 63 height 22
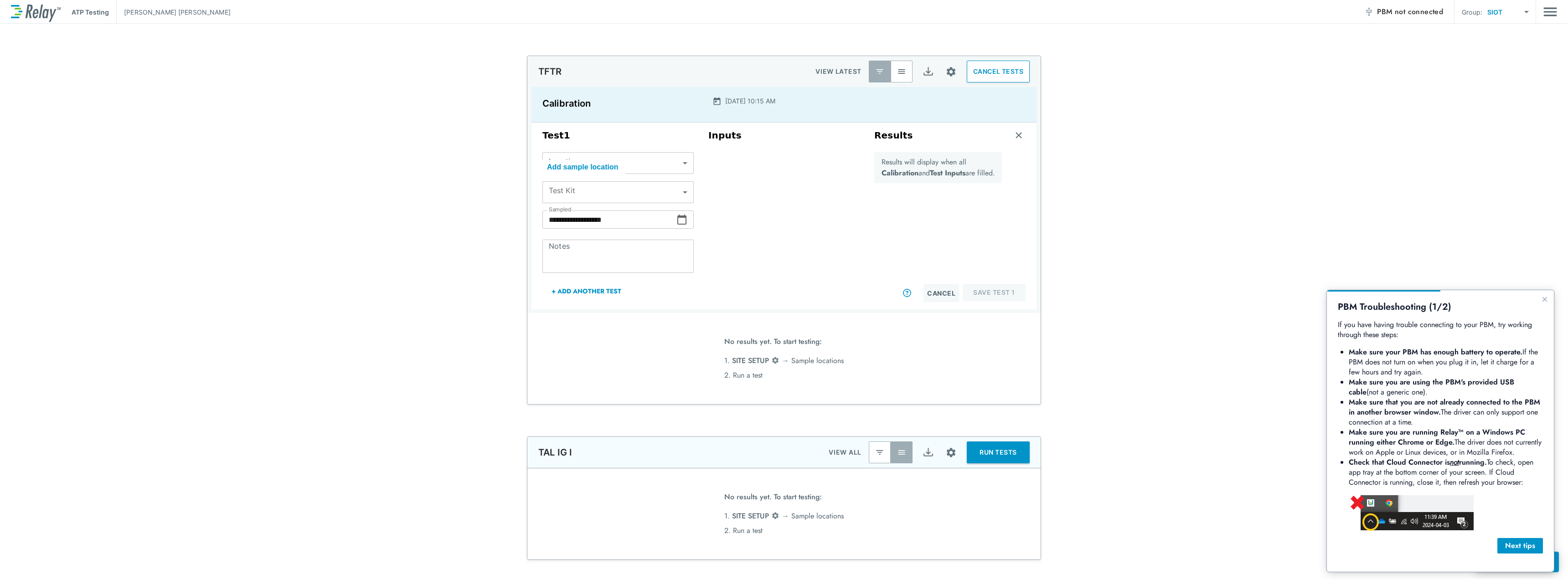
click at [631, 185] on body "**********" at bounding box center [784, 289] width 1568 height 579
click at [632, 190] on div at bounding box center [784, 289] width 1568 height 579
click at [681, 192] on body "**********" at bounding box center [784, 289] width 1568 height 579
click at [673, 159] on div at bounding box center [784, 289] width 1568 height 579
click at [680, 162] on body "**********" at bounding box center [784, 289] width 1568 height 579
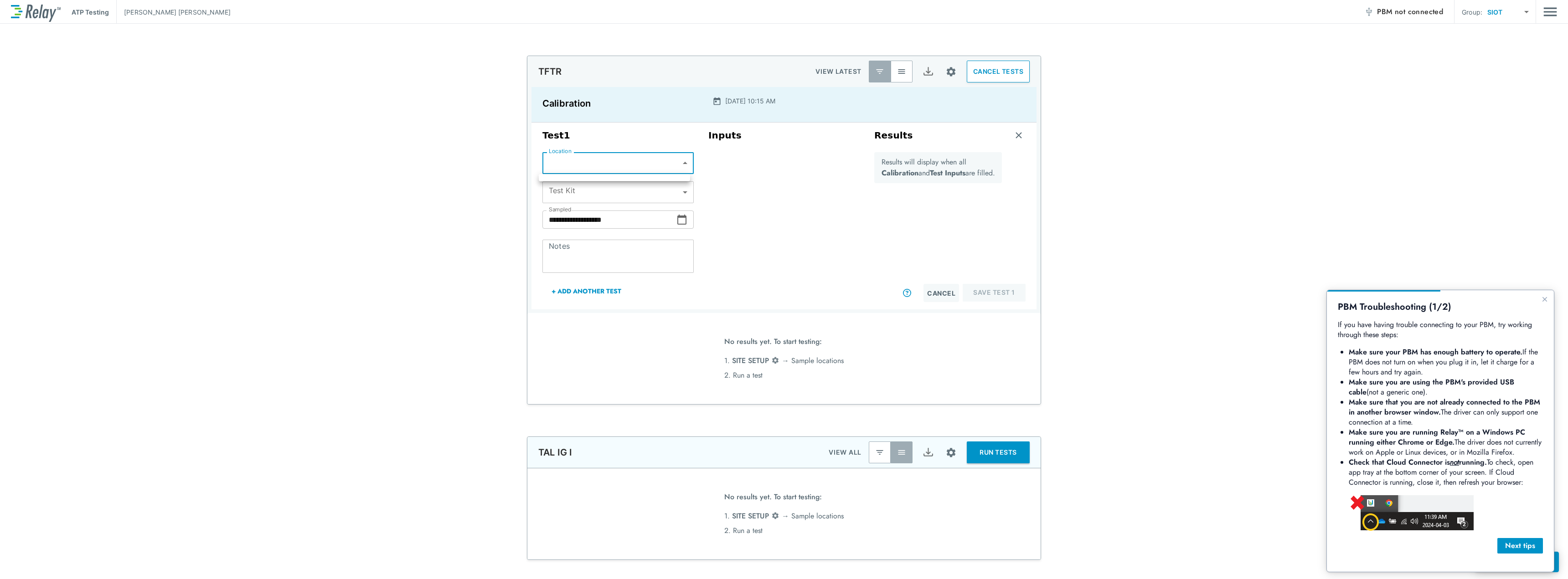
click at [669, 162] on div at bounding box center [784, 289] width 1568 height 579
click at [1511, 549] on div "Next tips" at bounding box center [1520, 546] width 31 height 11
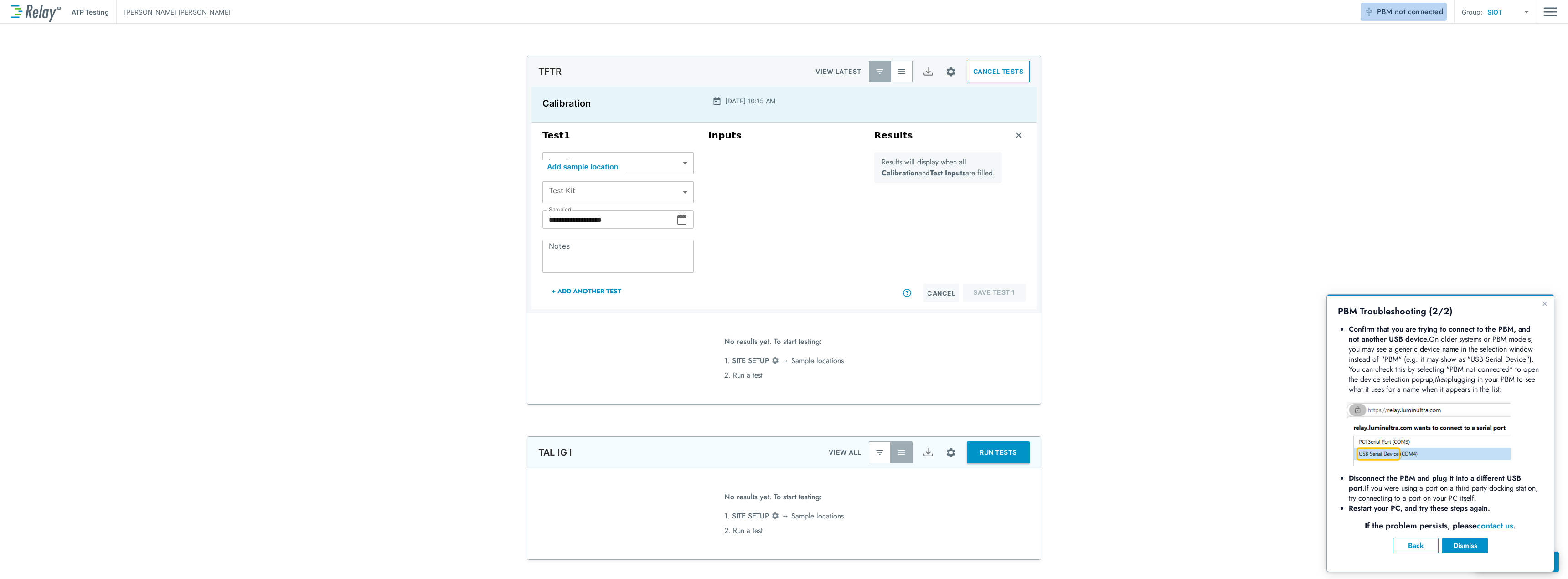
click at [1391, 14] on span "PBM not connected" at bounding box center [1410, 12] width 66 height 13
